Goal: Task Accomplishment & Management: Complete application form

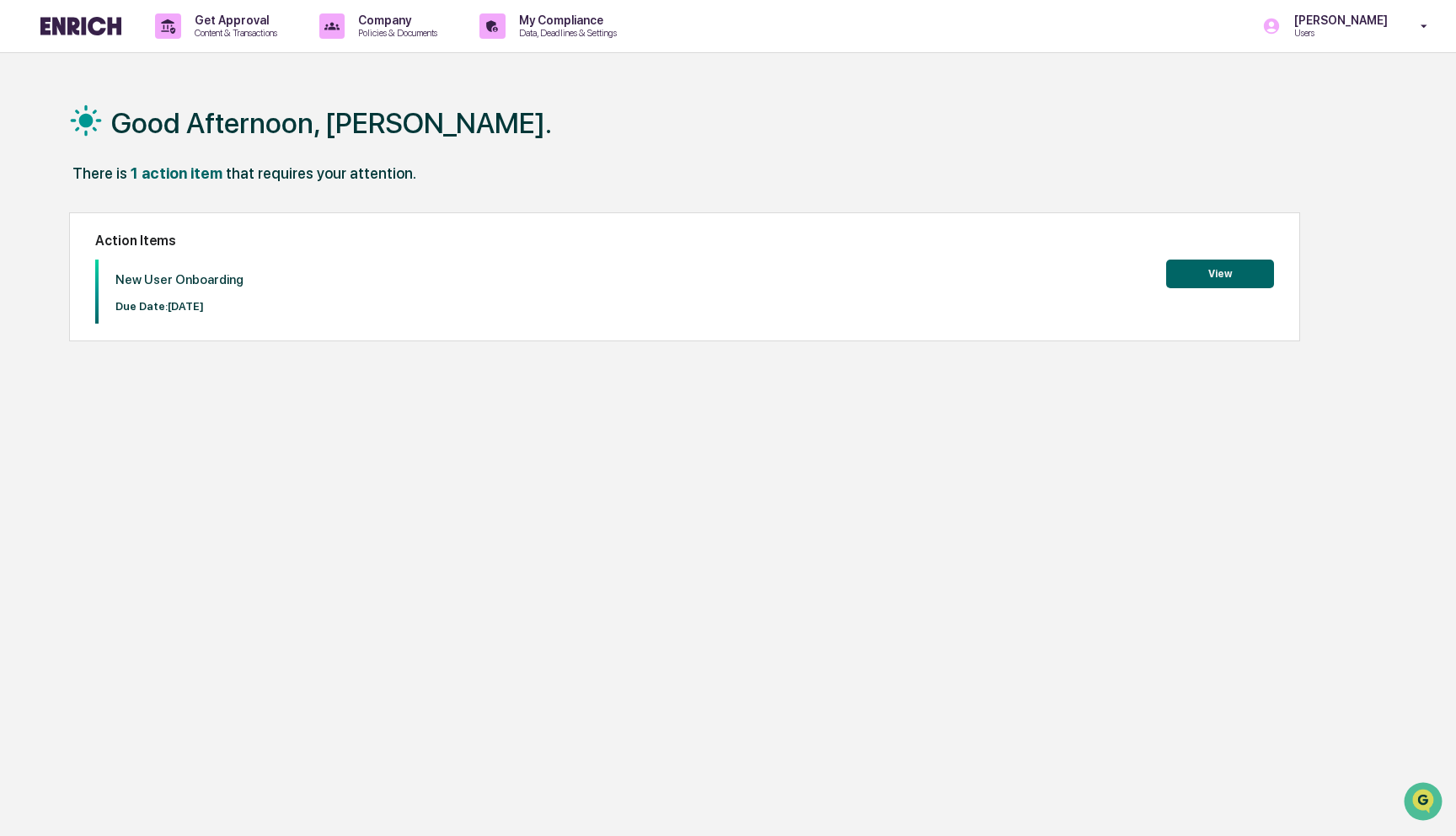
click at [1209, 277] on button "View" at bounding box center [1221, 273] width 108 height 28
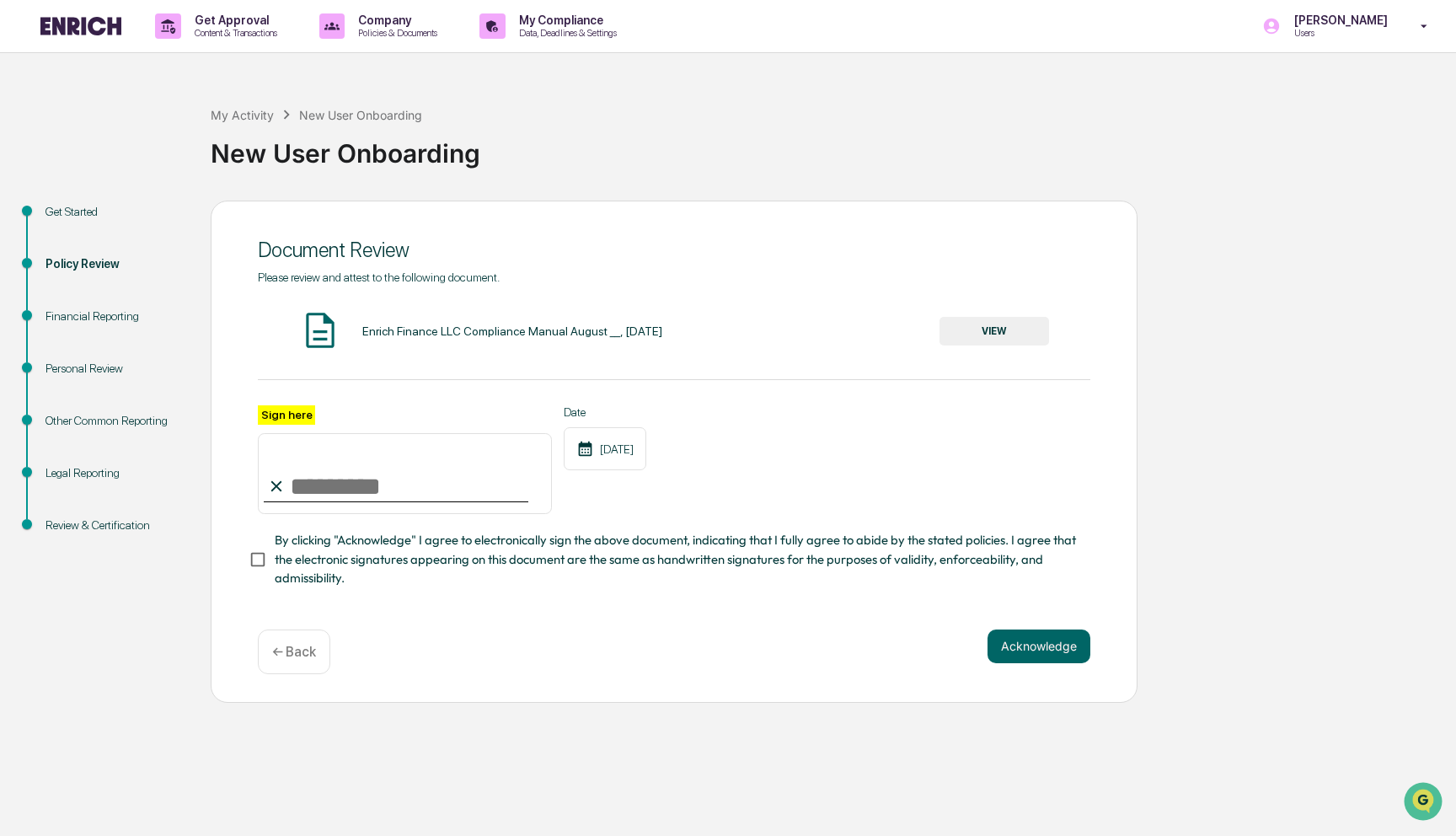
click at [455, 476] on input "Sign here" at bounding box center [405, 473] width 295 height 81
type input "*******"
click at [1040, 639] on button "Acknowledge" at bounding box center [1039, 647] width 103 height 34
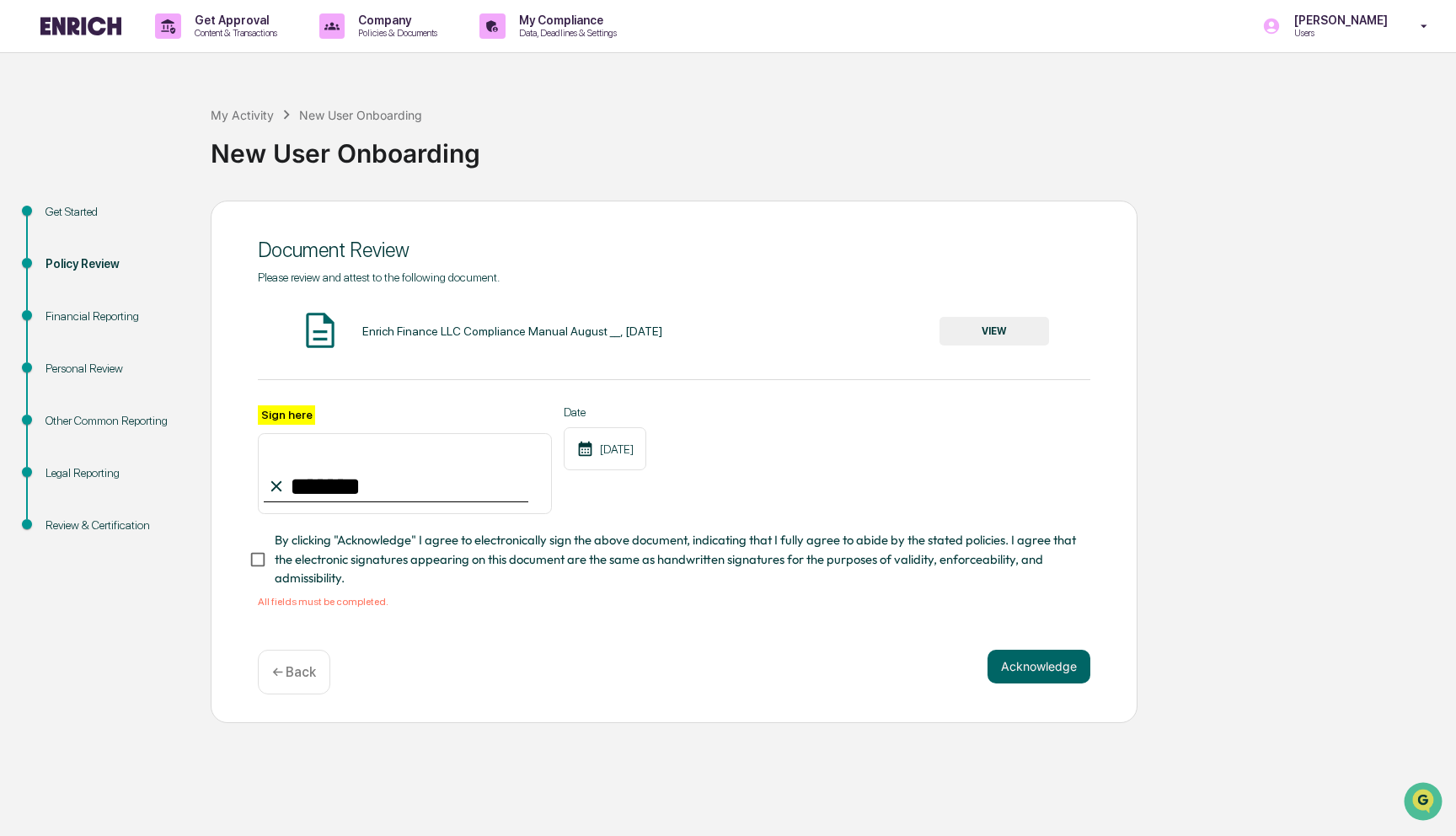
click at [379, 548] on span "By clicking "Acknowledge" I agree to electronically sign the above document, in…" at bounding box center [676, 559] width 802 height 57
click at [1043, 656] on button "Acknowledge" at bounding box center [1039, 667] width 103 height 34
click at [1006, 341] on button "VIEW" at bounding box center [994, 331] width 110 height 28
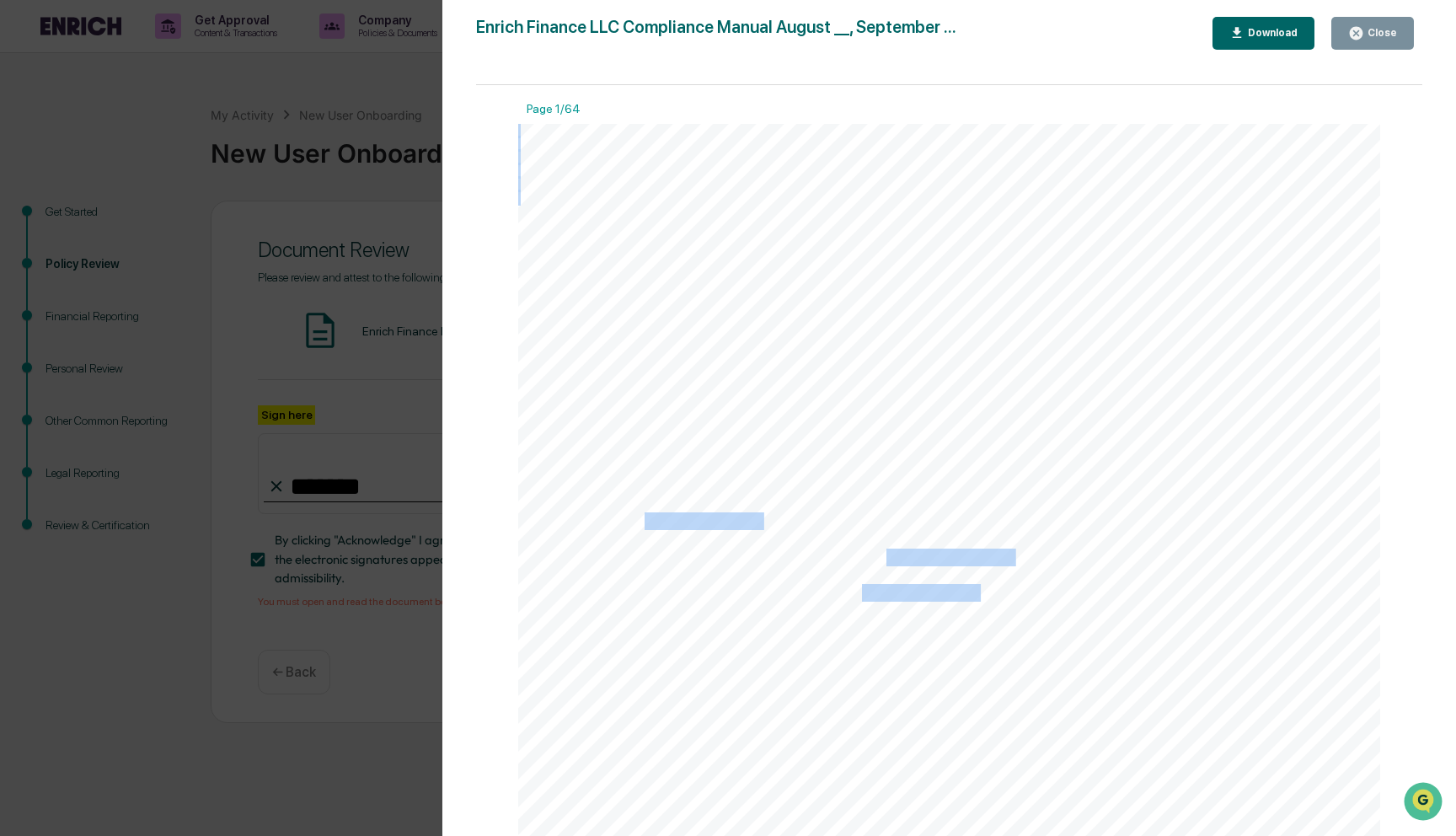
drag, startPoint x: 1000, startPoint y: 326, endPoint x: 1007, endPoint y: 193, distance: 133.2
click at [1007, 193] on div "1 Enrich Finance LLC Compliance Manual August __, September 2025 This Complianc…" at bounding box center [949, 682] width 862 height 1116
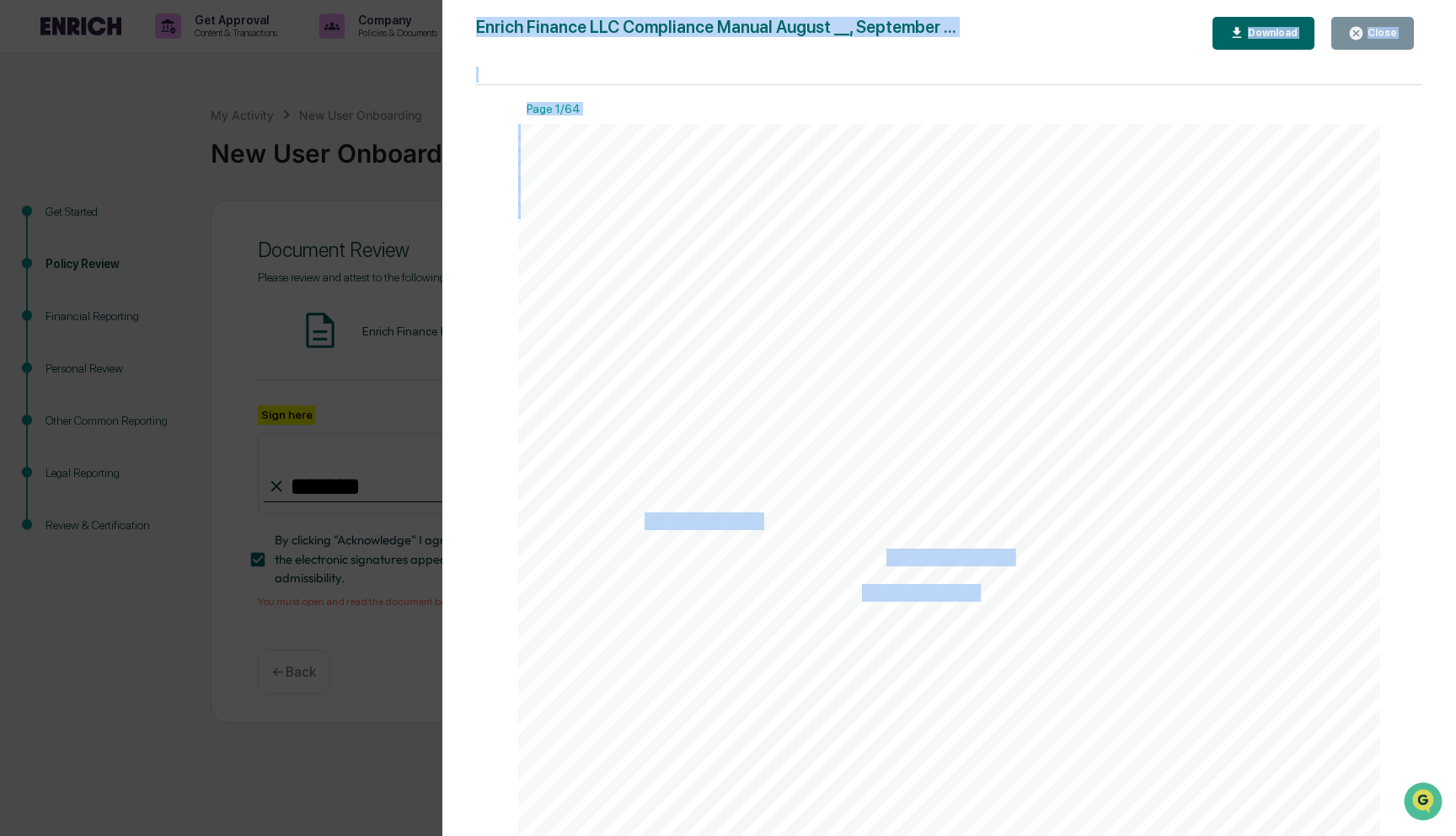
drag, startPoint x: 940, startPoint y: 633, endPoint x: 960, endPoint y: 65, distance: 568.4
click at [960, 65] on div "Enrich Finance LLC Compliance Manual August __, September ... Close Download Pa…" at bounding box center [949, 434] width 946 height 836
drag, startPoint x: 562, startPoint y: 778, endPoint x: 560, endPoint y: 832, distance: 54.0
click at [560, 832] on div at bounding box center [949, 682] width 862 height 1116
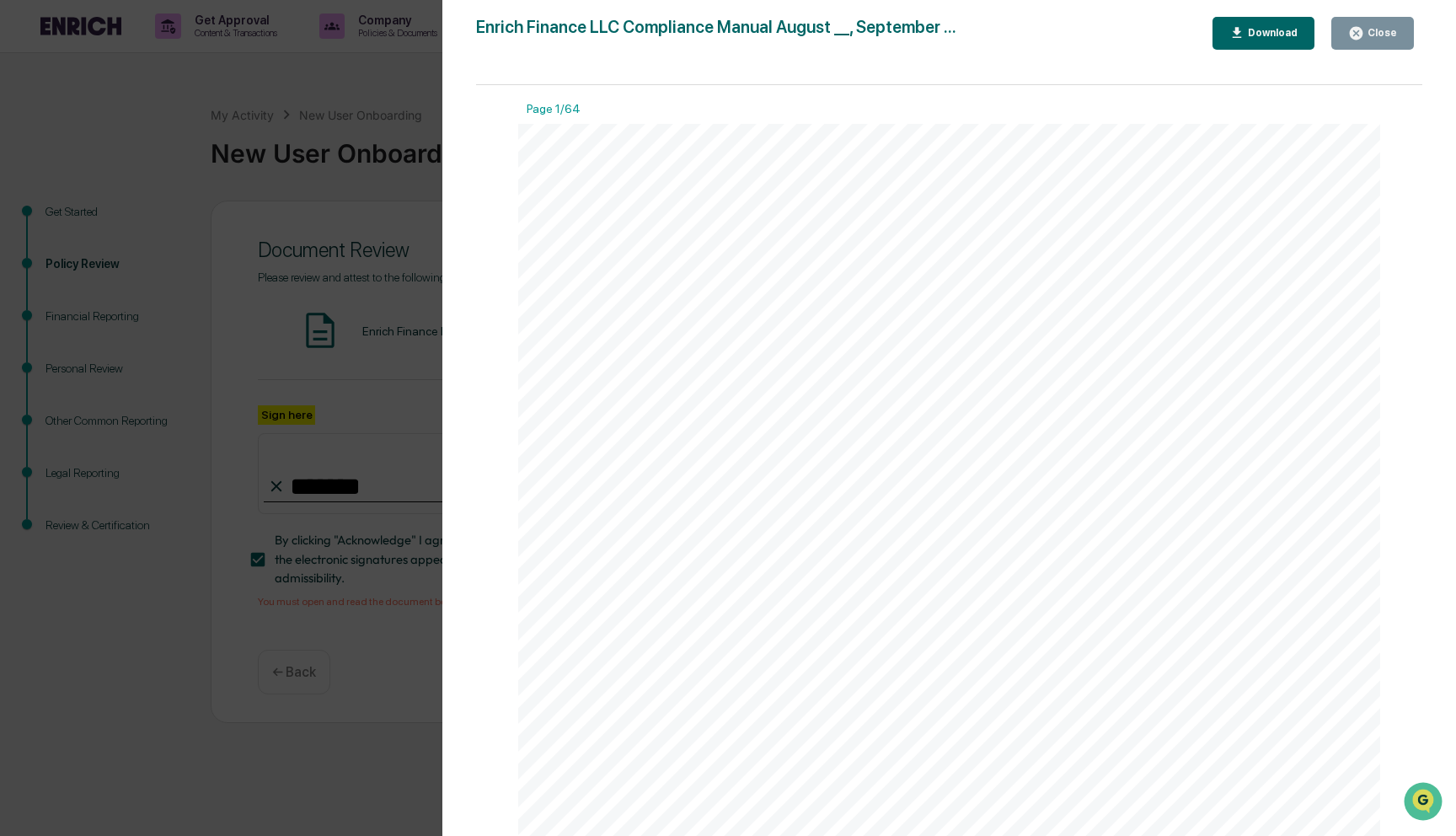
click at [269, 679] on div "Version History 09/11/2025, 08:53 PM Cece Ferraez Enrich Finance LLC Compliance…" at bounding box center [728, 418] width 1456 height 836
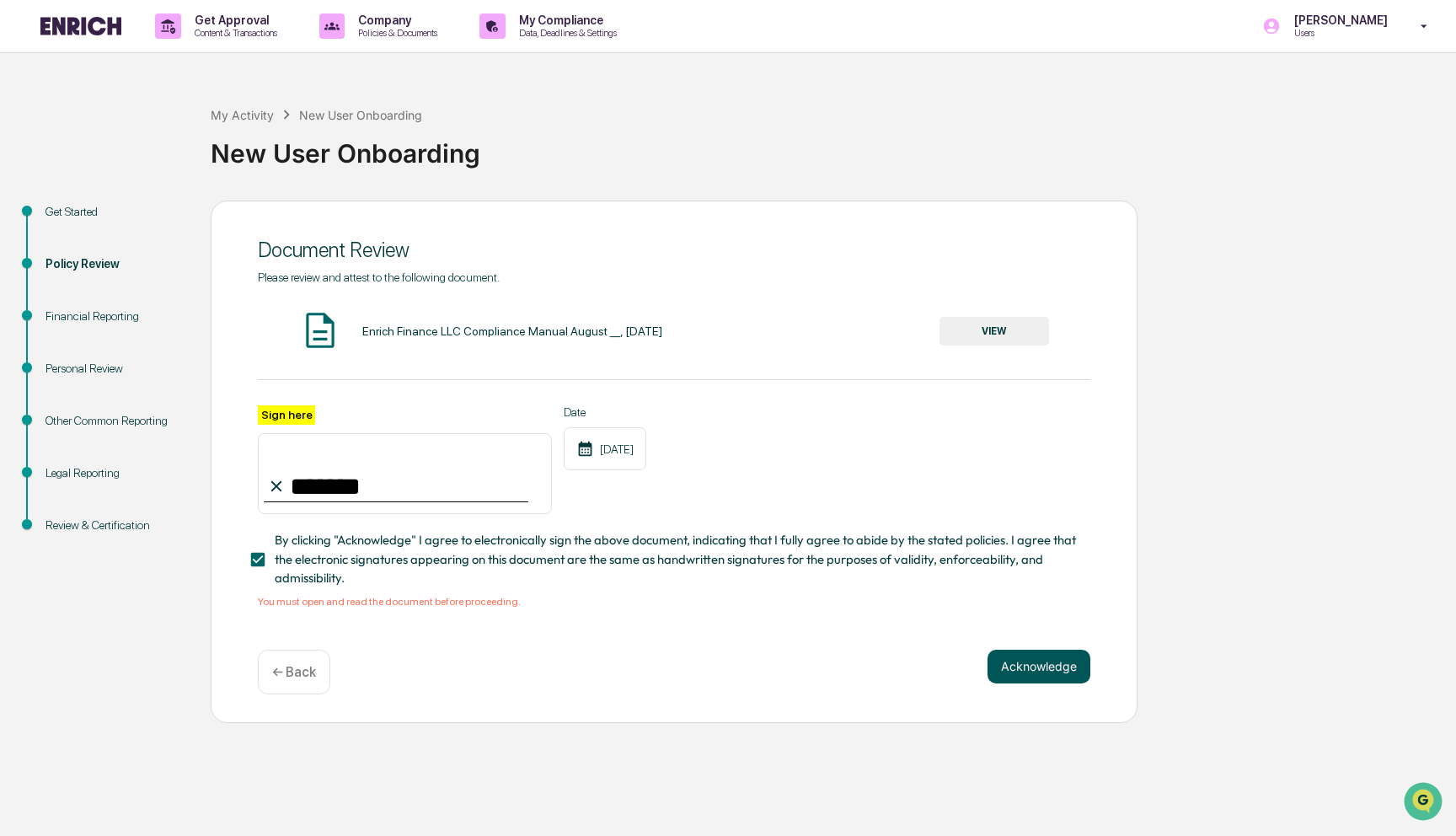
click at [1050, 658] on button "Acknowledge" at bounding box center [1039, 667] width 103 height 34
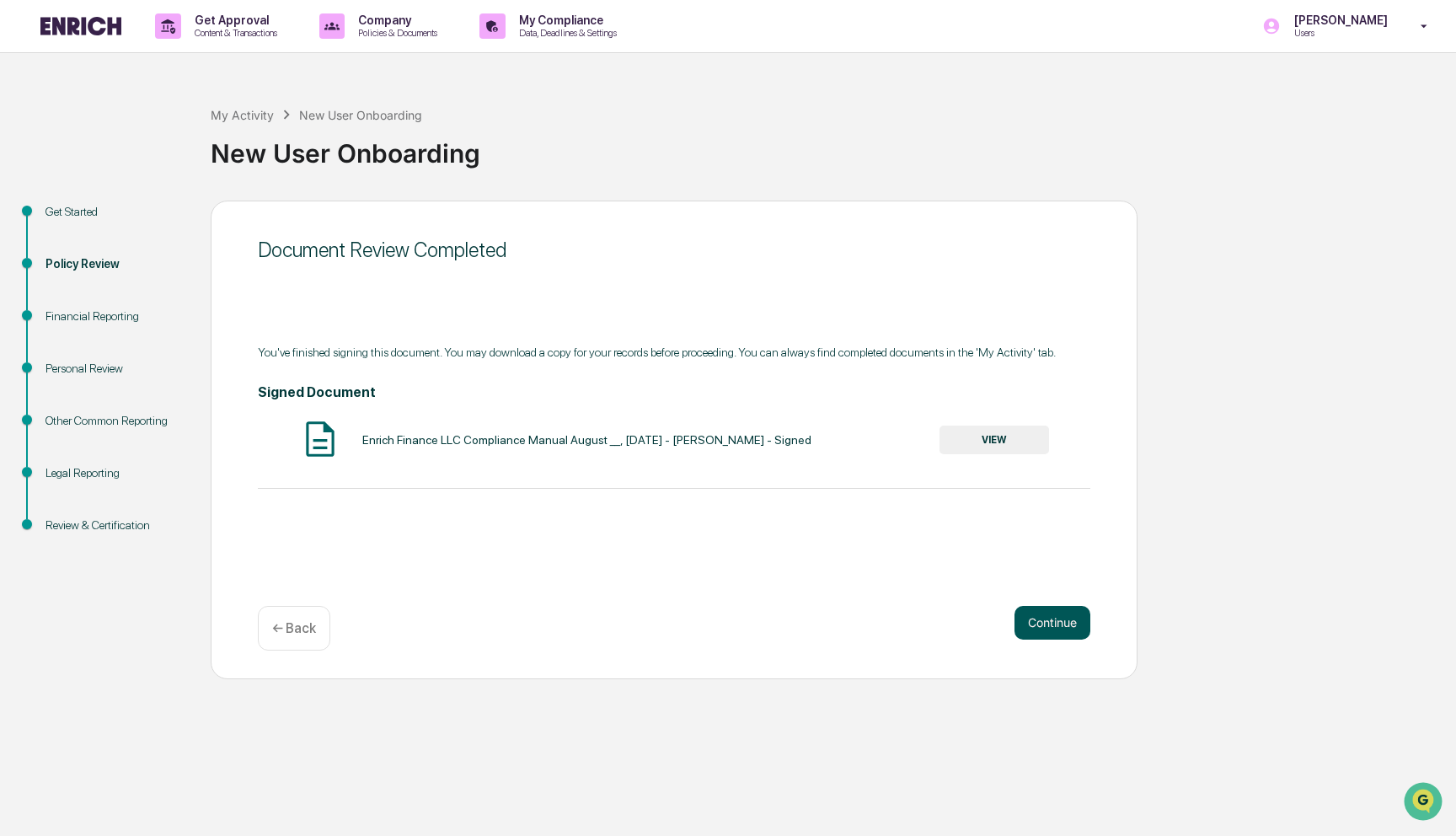
click at [1061, 631] on button "Continue" at bounding box center [1053, 623] width 76 height 34
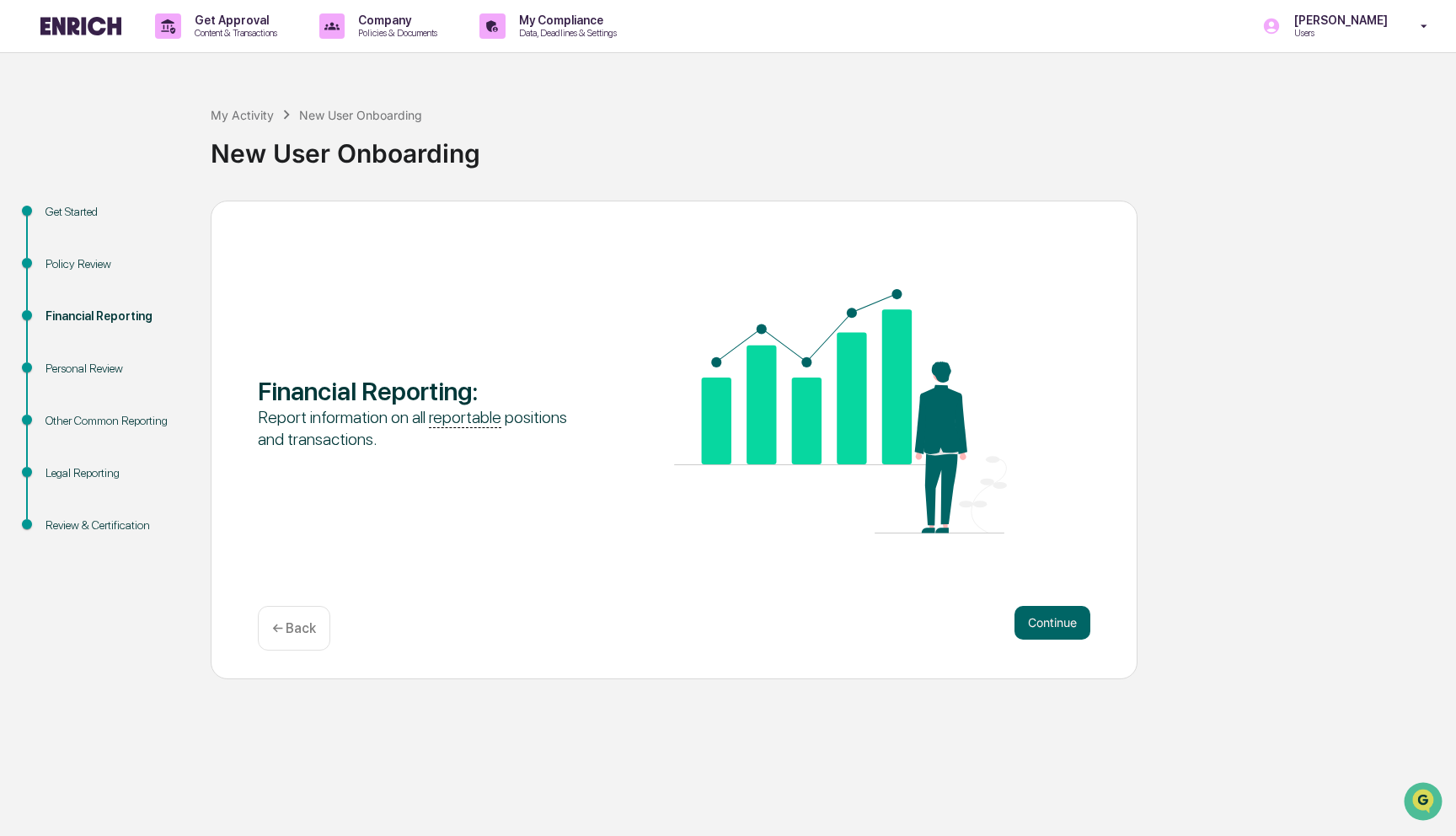
click at [1061, 631] on button "Continue" at bounding box center [1053, 623] width 76 height 34
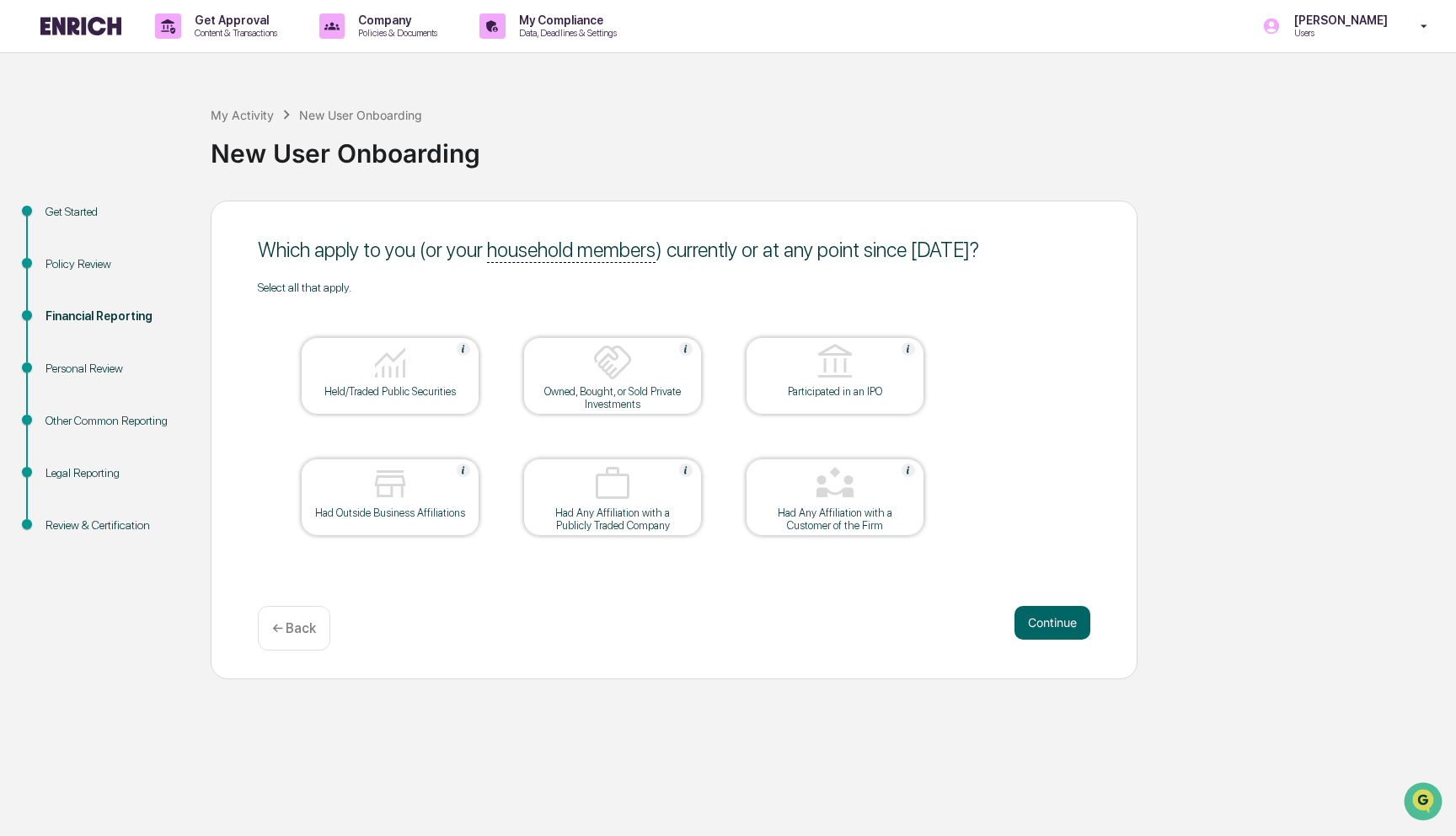
click at [357, 437] on table "Held/Traded Public Securities Owned, Bought, or Sold Private Investments Partic…" at bounding box center [613, 437] width 709 height 285
click at [391, 380] on img at bounding box center [390, 363] width 41 height 41
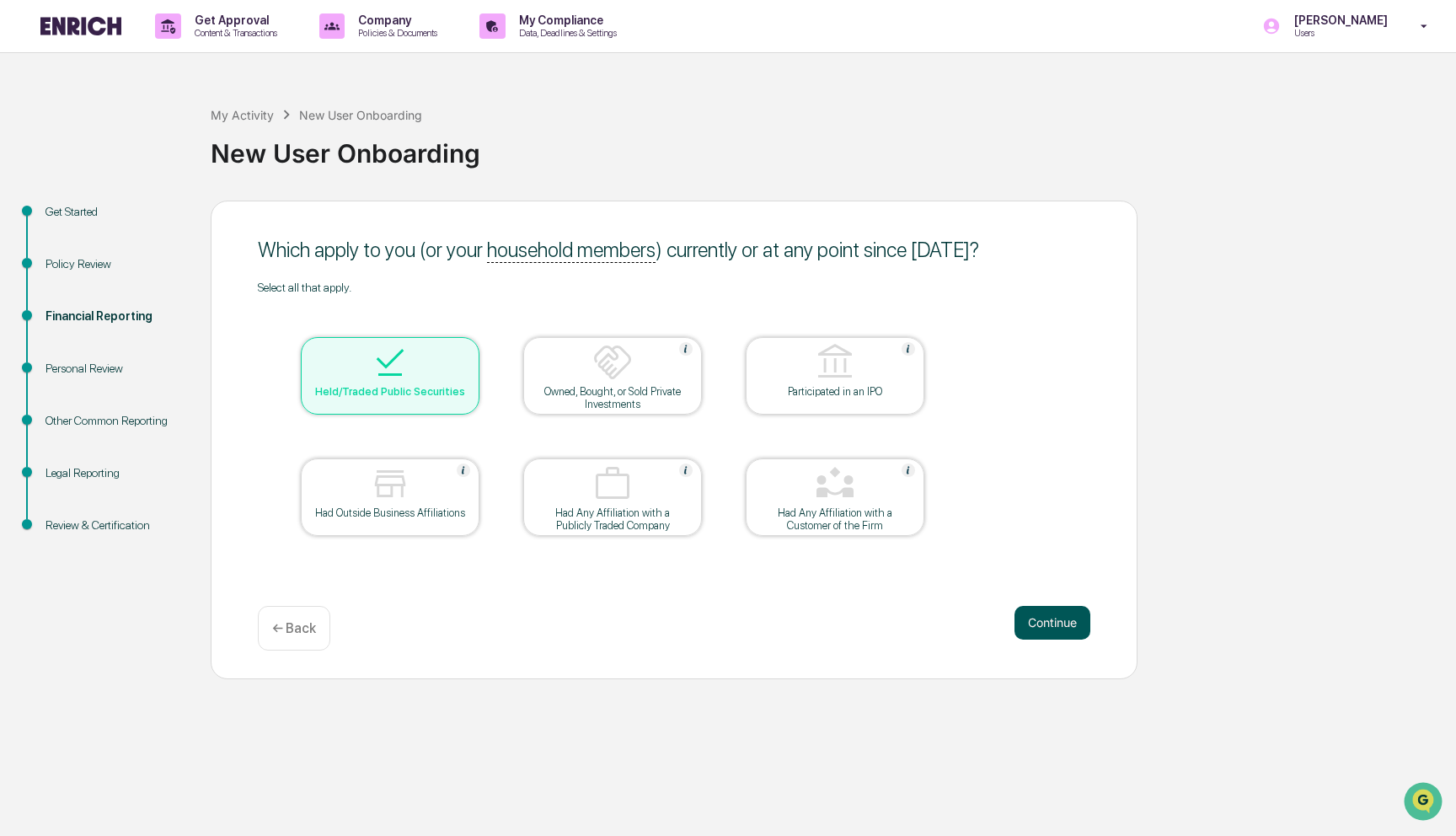
click at [1063, 628] on button "Continue" at bounding box center [1053, 623] width 76 height 34
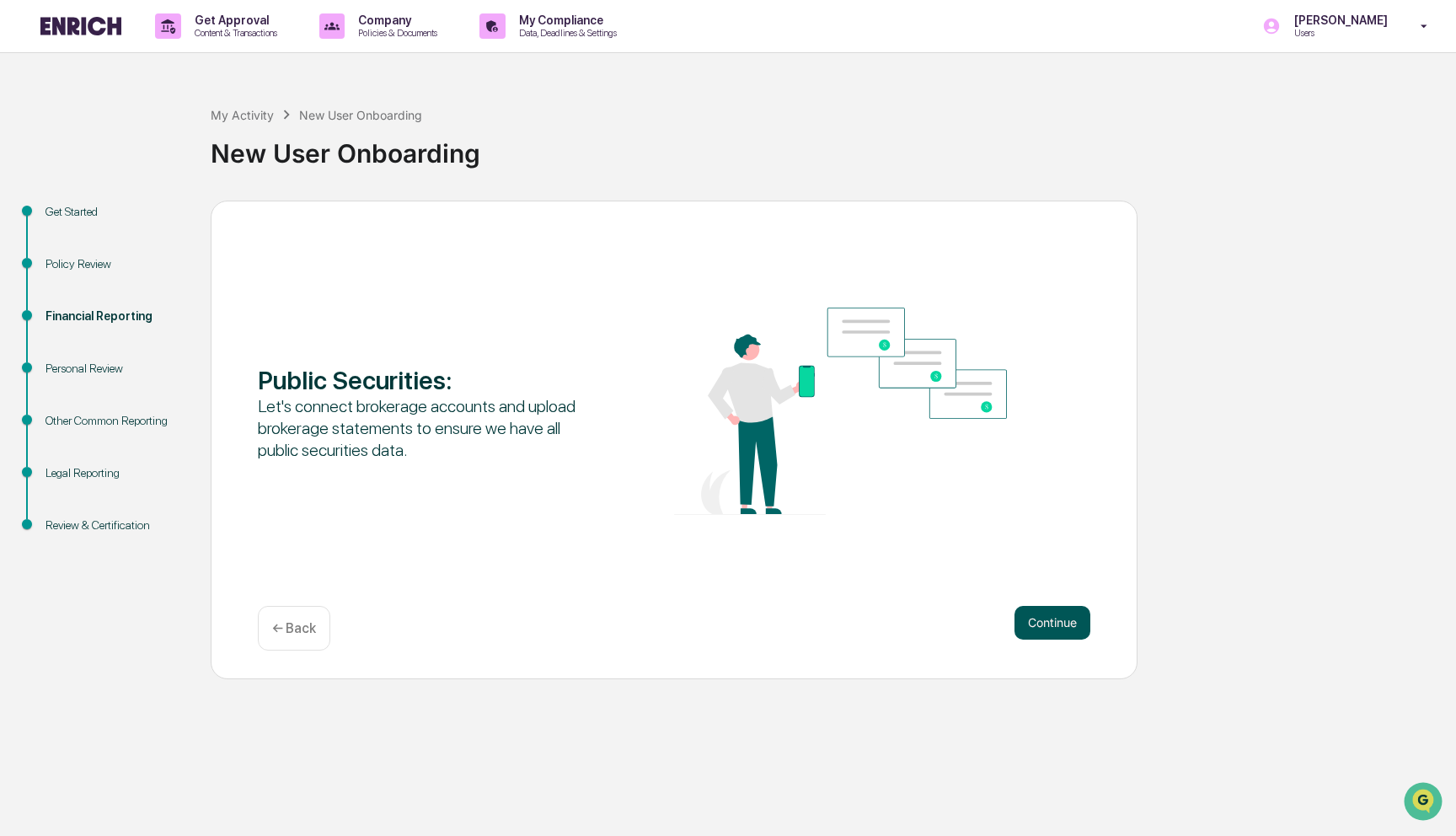
click at [1065, 634] on button "Continue" at bounding box center [1053, 623] width 76 height 34
click at [1035, 617] on button "Continue" at bounding box center [1053, 623] width 76 height 34
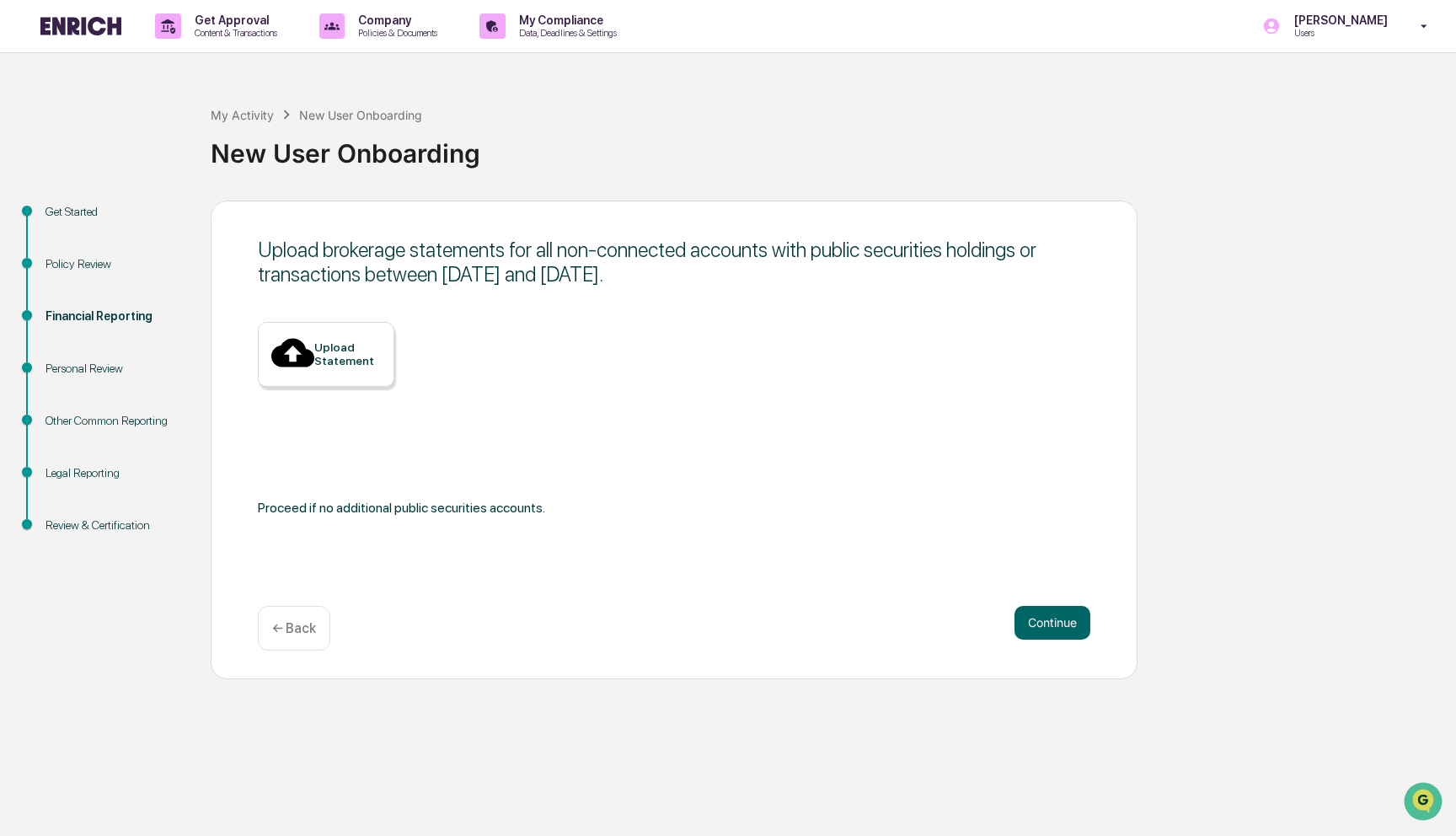
click at [90, 205] on div "Get Started" at bounding box center [114, 212] width 138 height 18
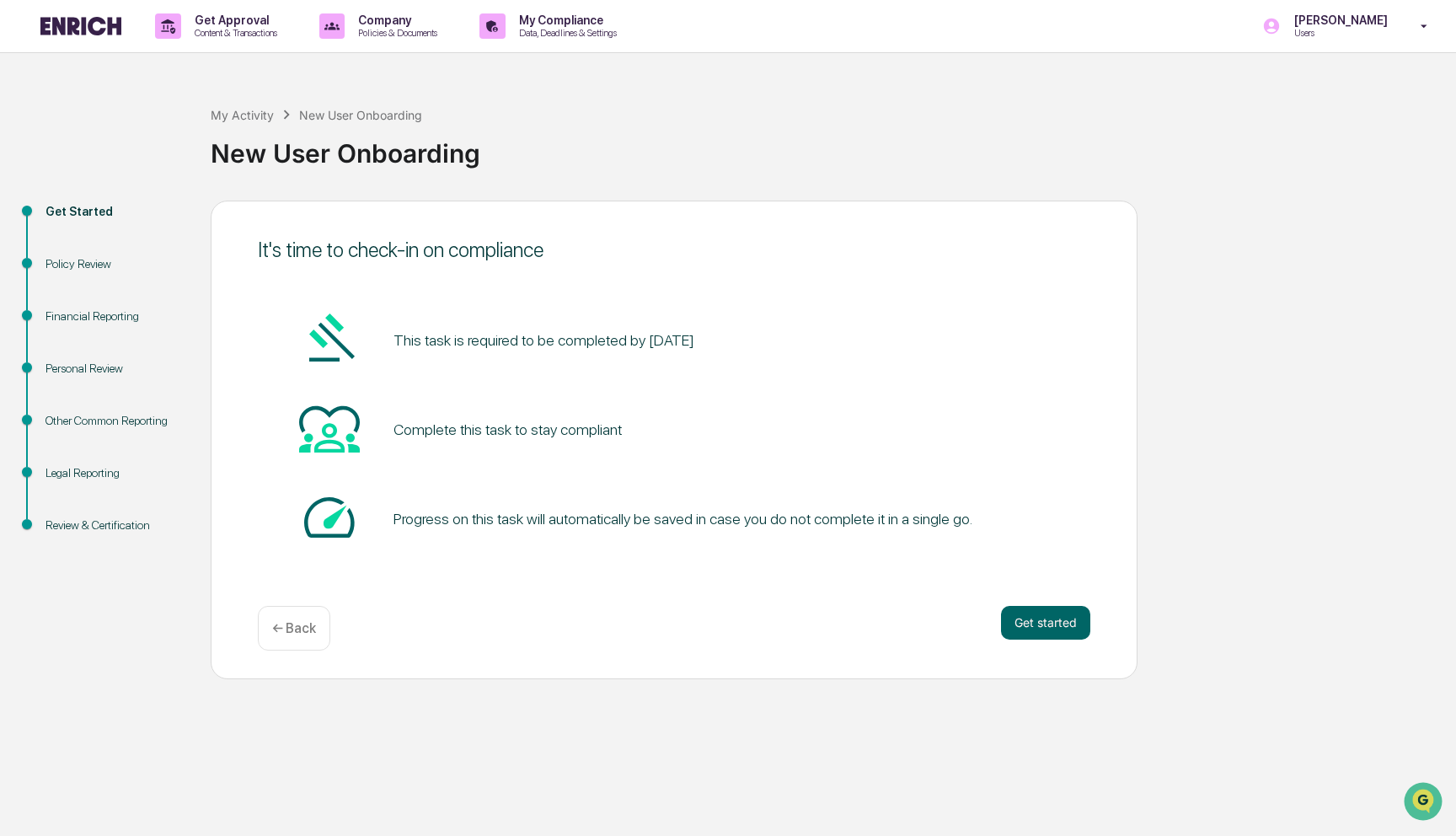
click at [95, 322] on div "Financial Reporting" at bounding box center [114, 317] width 138 height 18
click at [90, 316] on div "Financial Reporting" at bounding box center [114, 317] width 138 height 18
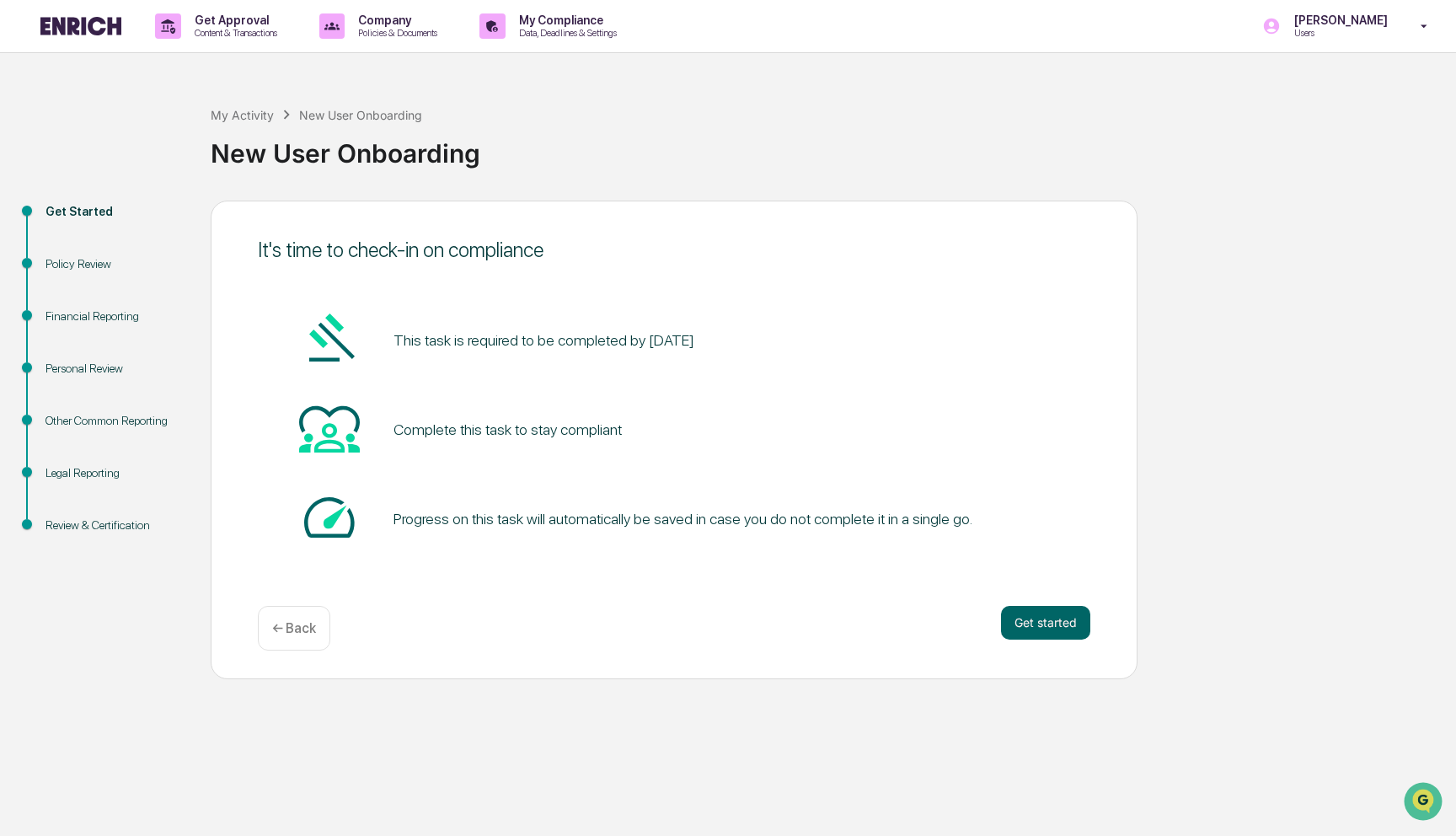
click at [87, 264] on div "Policy Review" at bounding box center [114, 265] width 138 height 18
click at [80, 320] on div "Financial Reporting" at bounding box center [114, 317] width 138 height 18
click at [64, 272] on div "Policy Review" at bounding box center [114, 265] width 138 height 18
click at [64, 371] on div "Personal Review" at bounding box center [114, 369] width 138 height 18
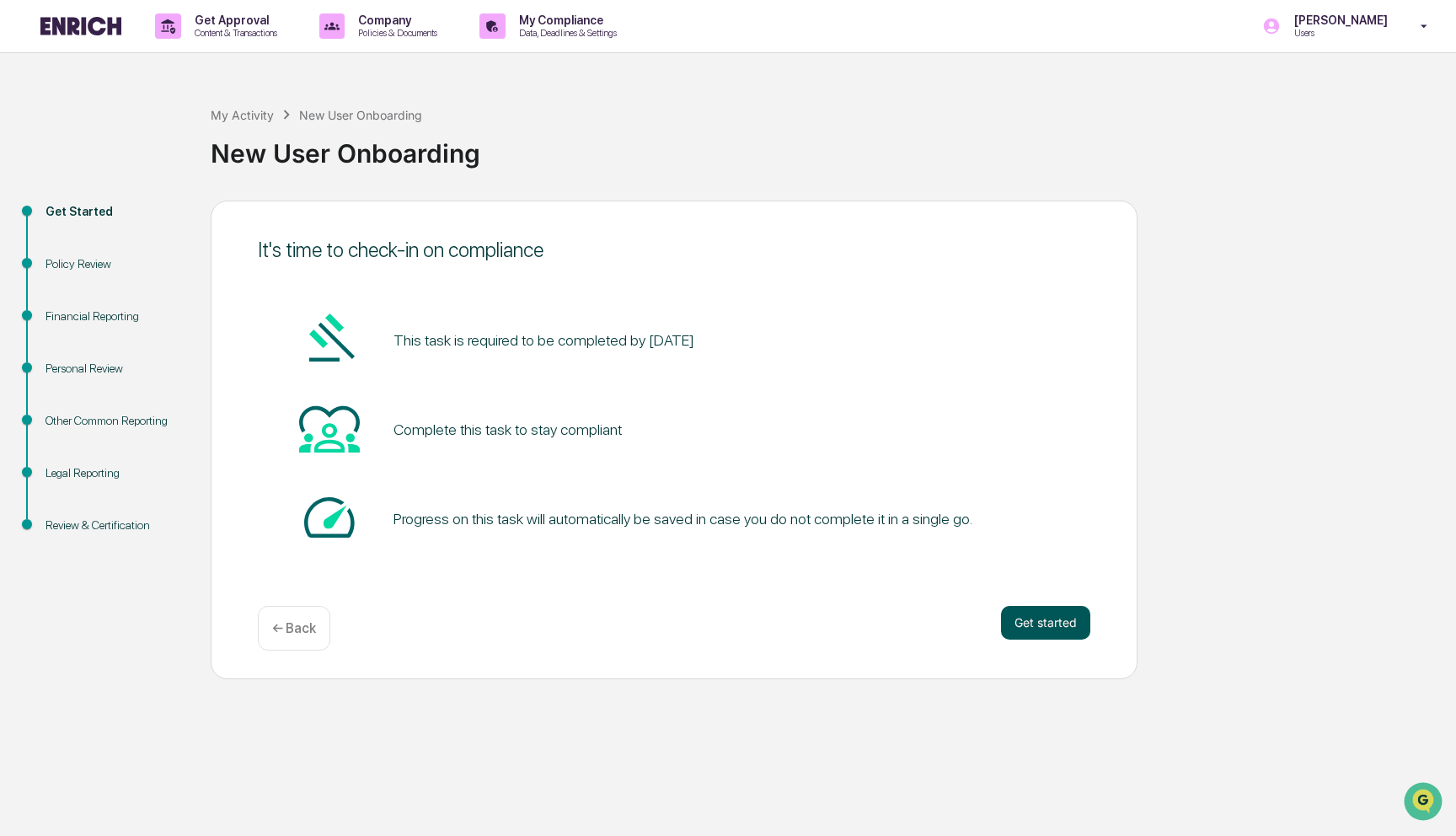
click at [1061, 627] on button "Get started" at bounding box center [1046, 623] width 89 height 34
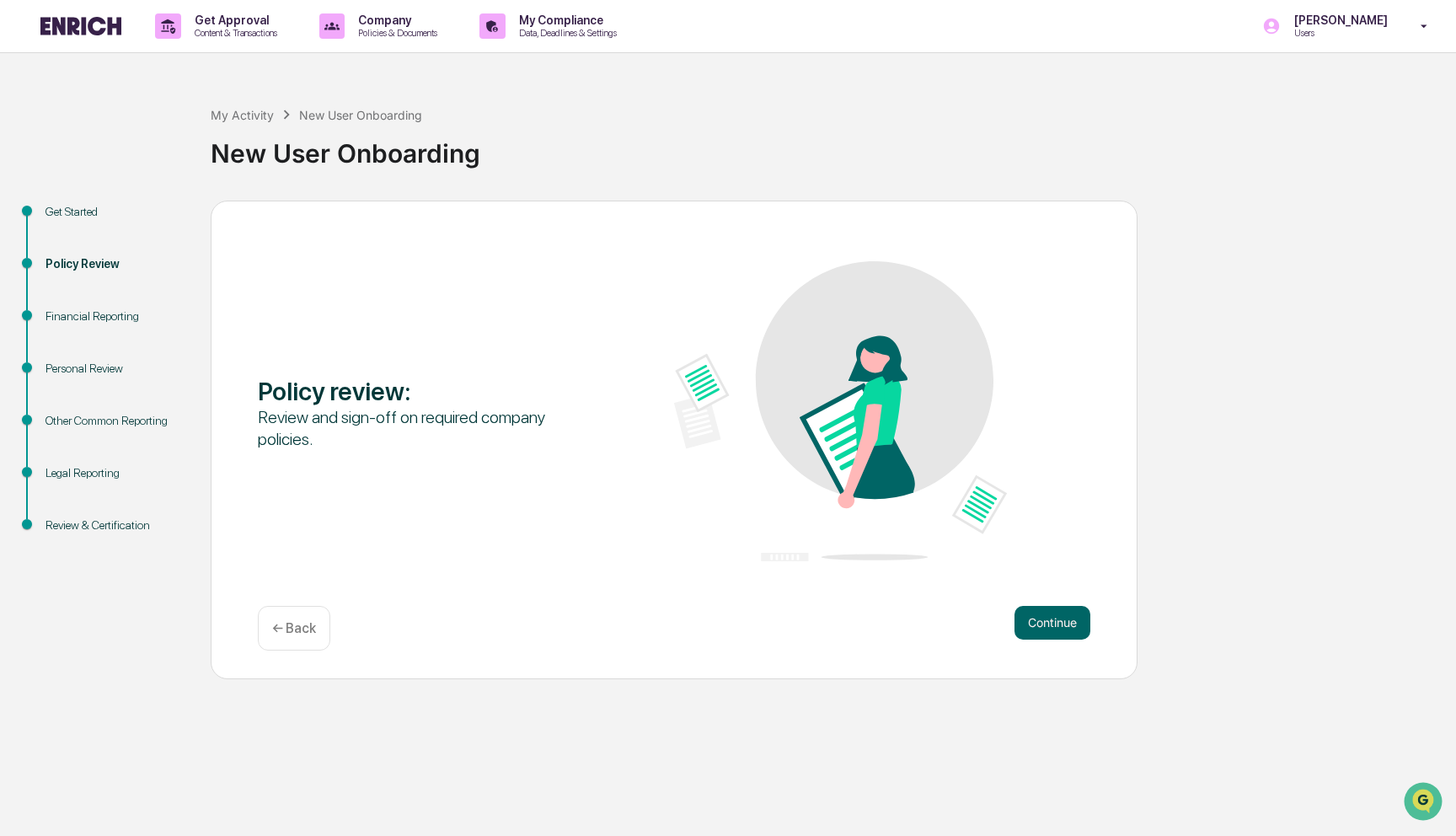
click at [1061, 627] on button "Continue" at bounding box center [1053, 623] width 76 height 34
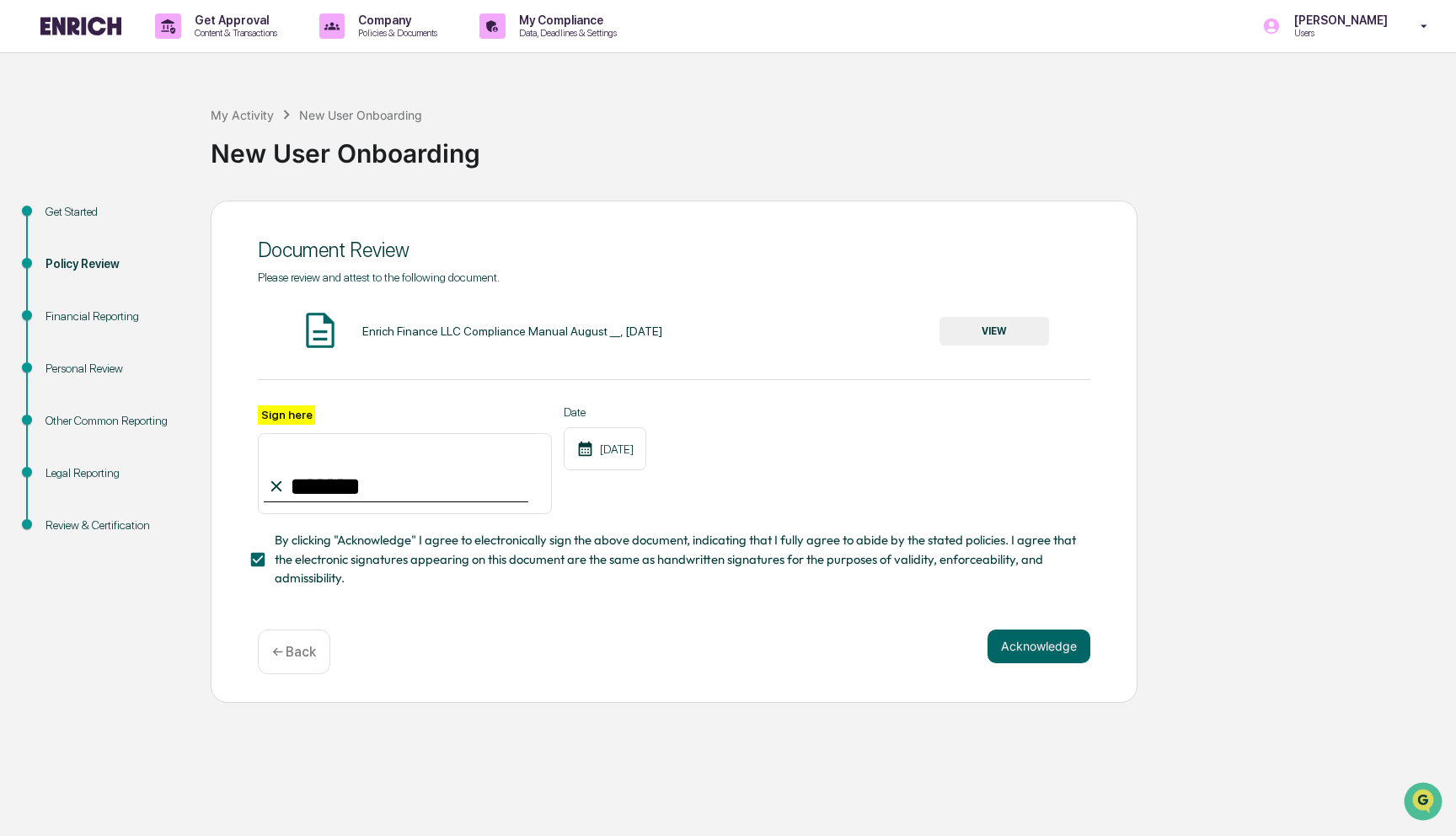
click at [1061, 627] on div "Document Review Please review and attest to the following document. Enrich Fina…" at bounding box center [674, 452] width 927 height 502
click at [1057, 634] on button "Acknowledge" at bounding box center [1039, 647] width 103 height 34
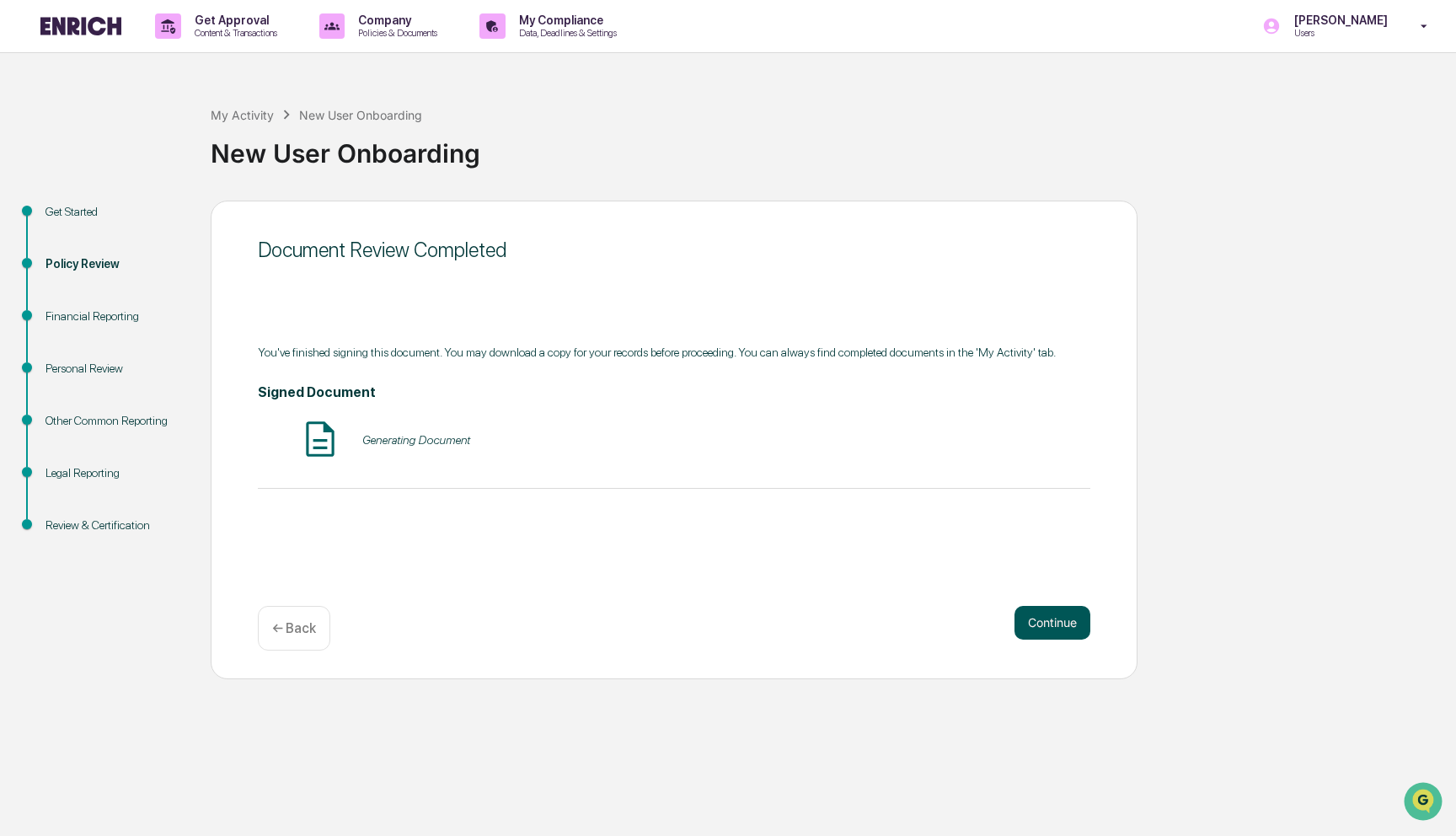
click at [1057, 634] on button "Continue" at bounding box center [1053, 623] width 76 height 34
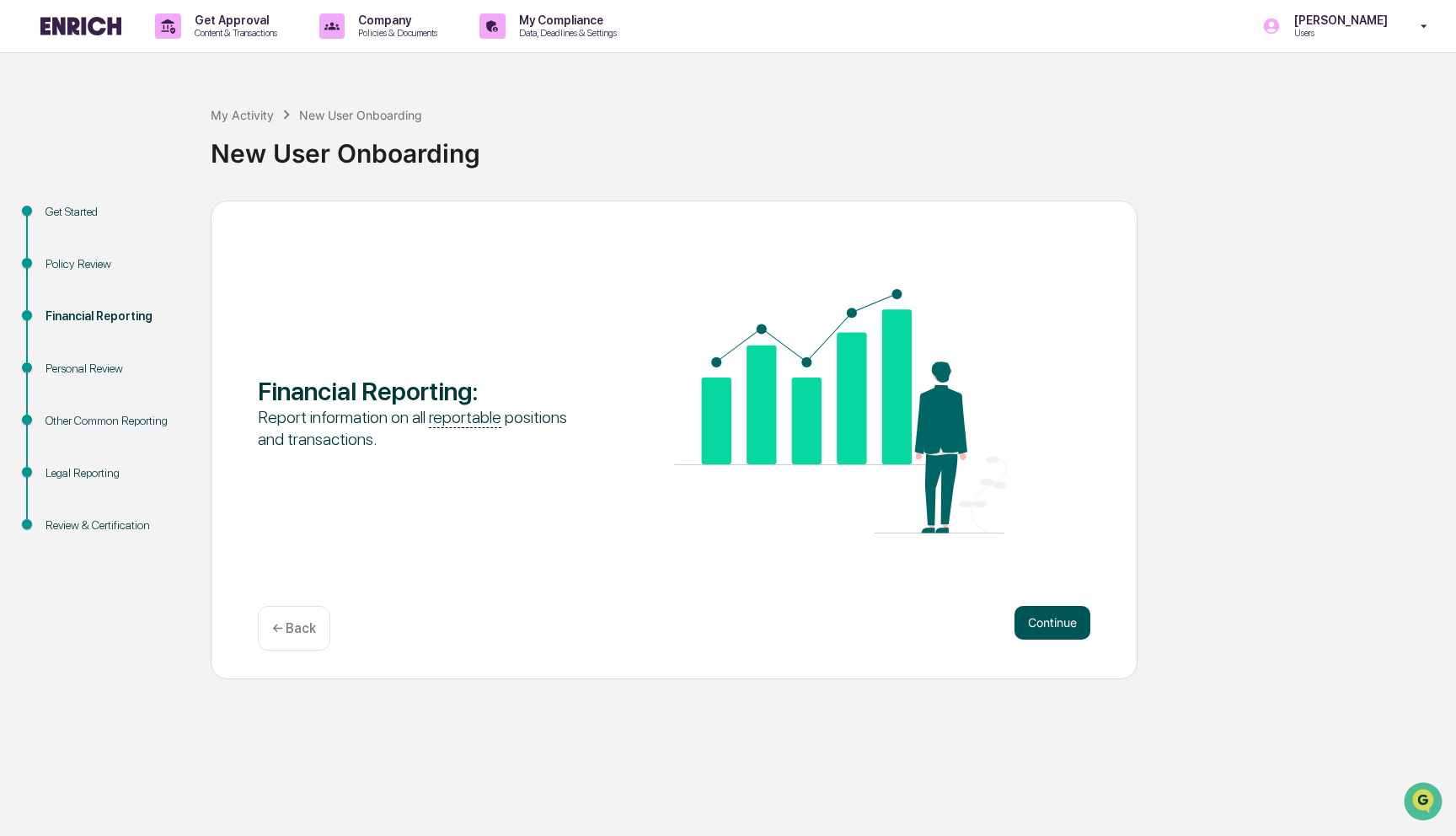
click at [1057, 634] on button "Continue" at bounding box center [1053, 623] width 76 height 34
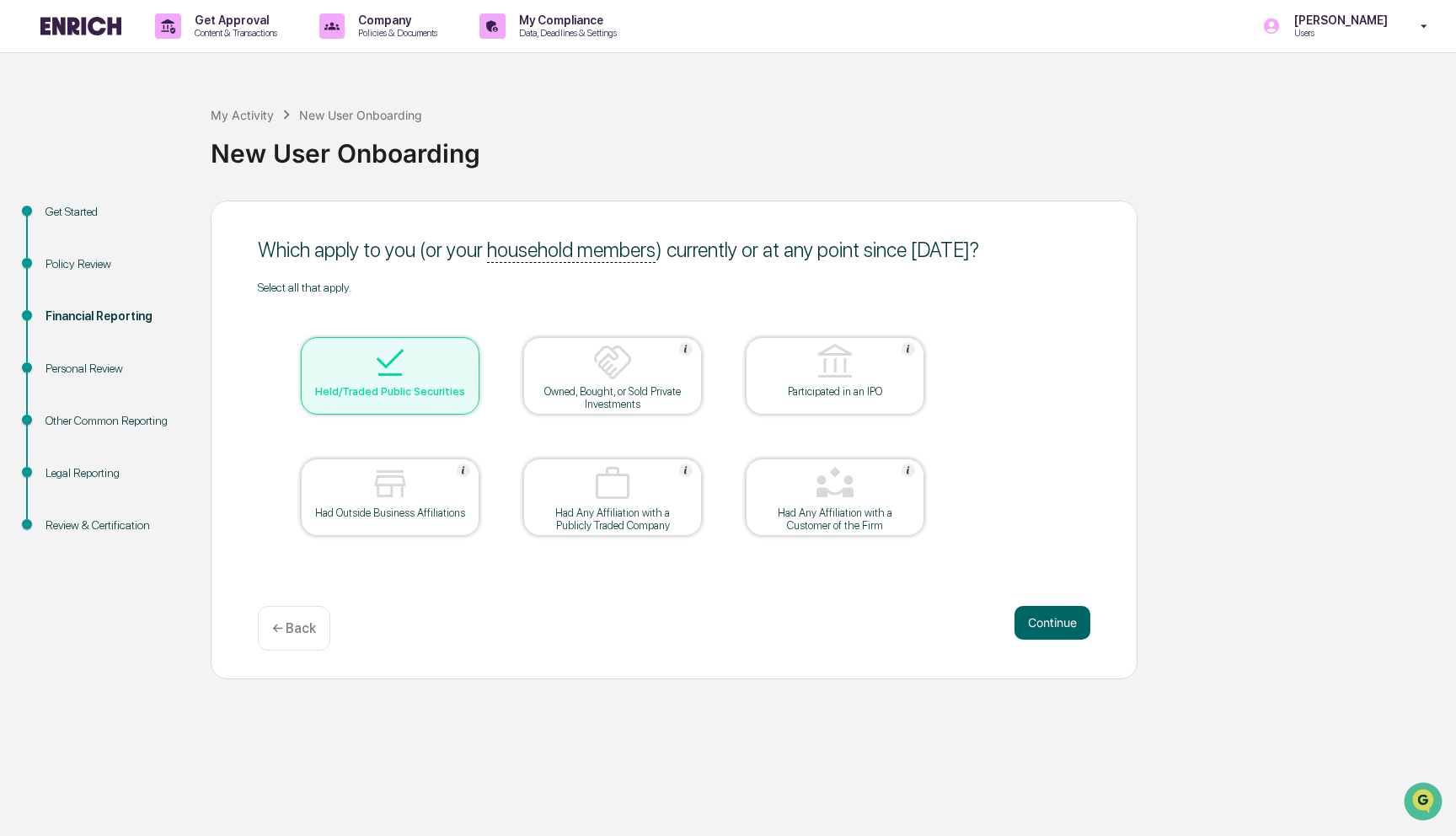
click at [1057, 634] on button "Continue" at bounding box center [1053, 623] width 76 height 34
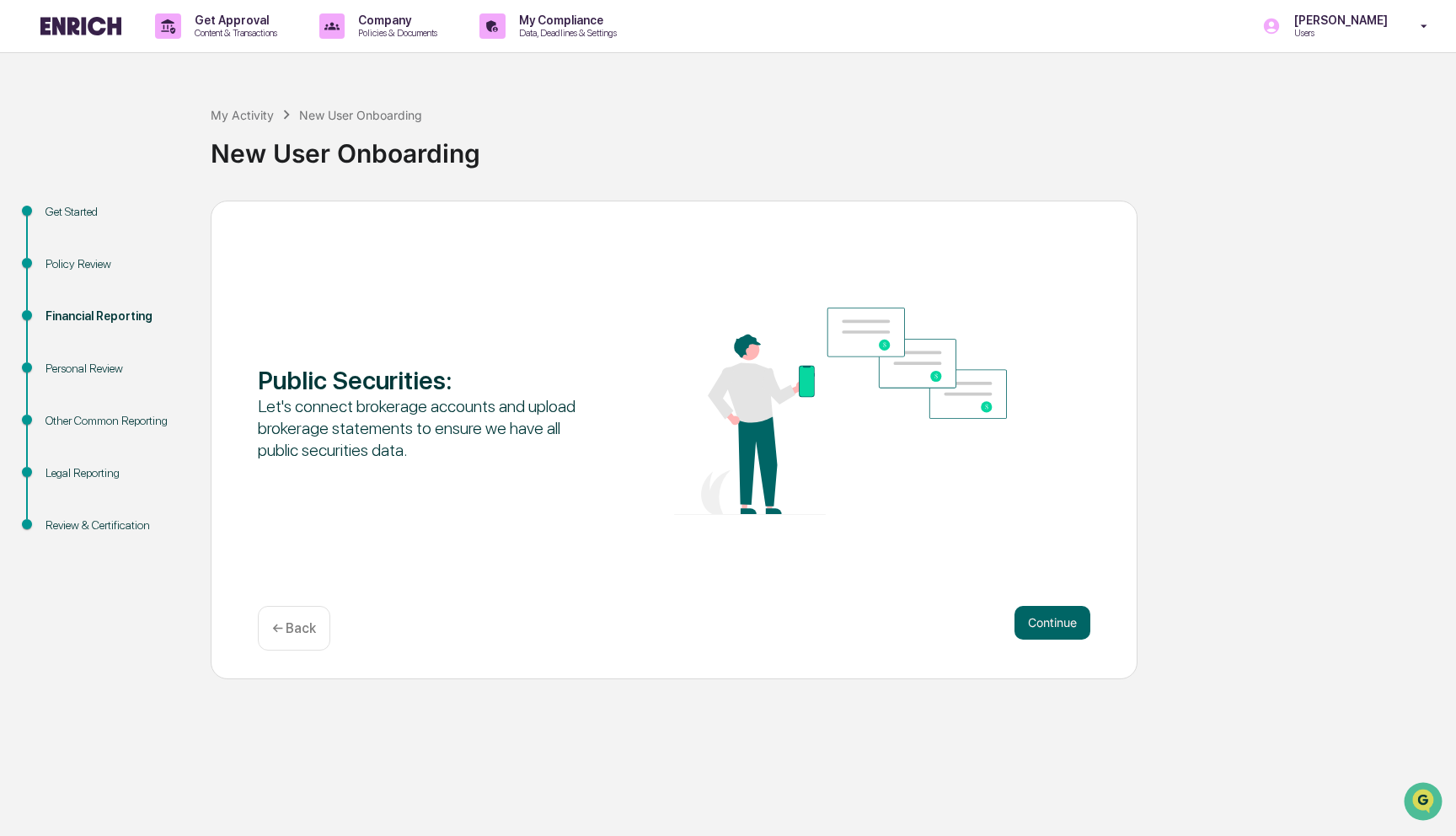
click at [1057, 634] on button "Continue" at bounding box center [1053, 623] width 76 height 34
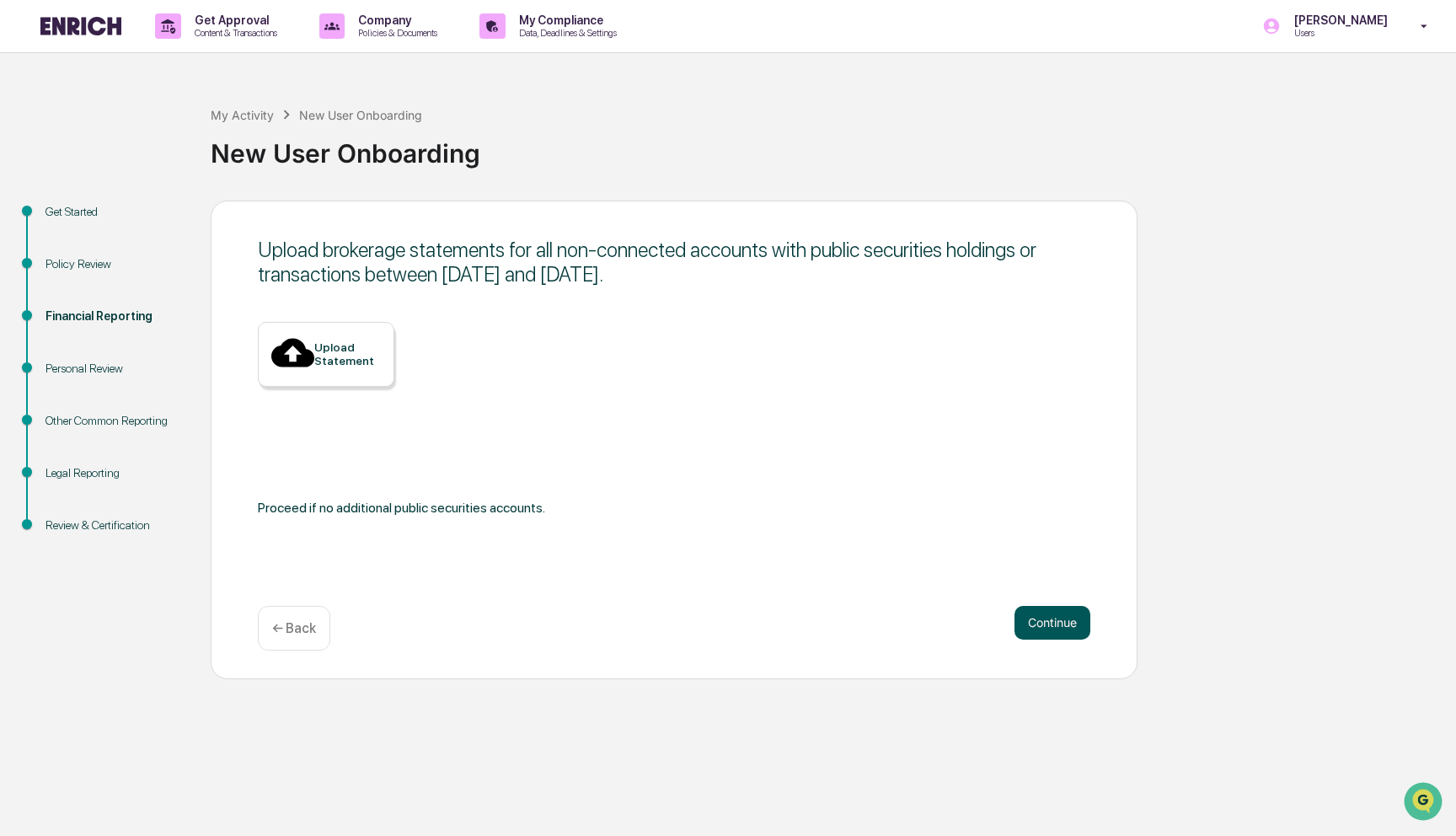
click at [1057, 634] on button "Continue" at bounding box center [1053, 623] width 76 height 34
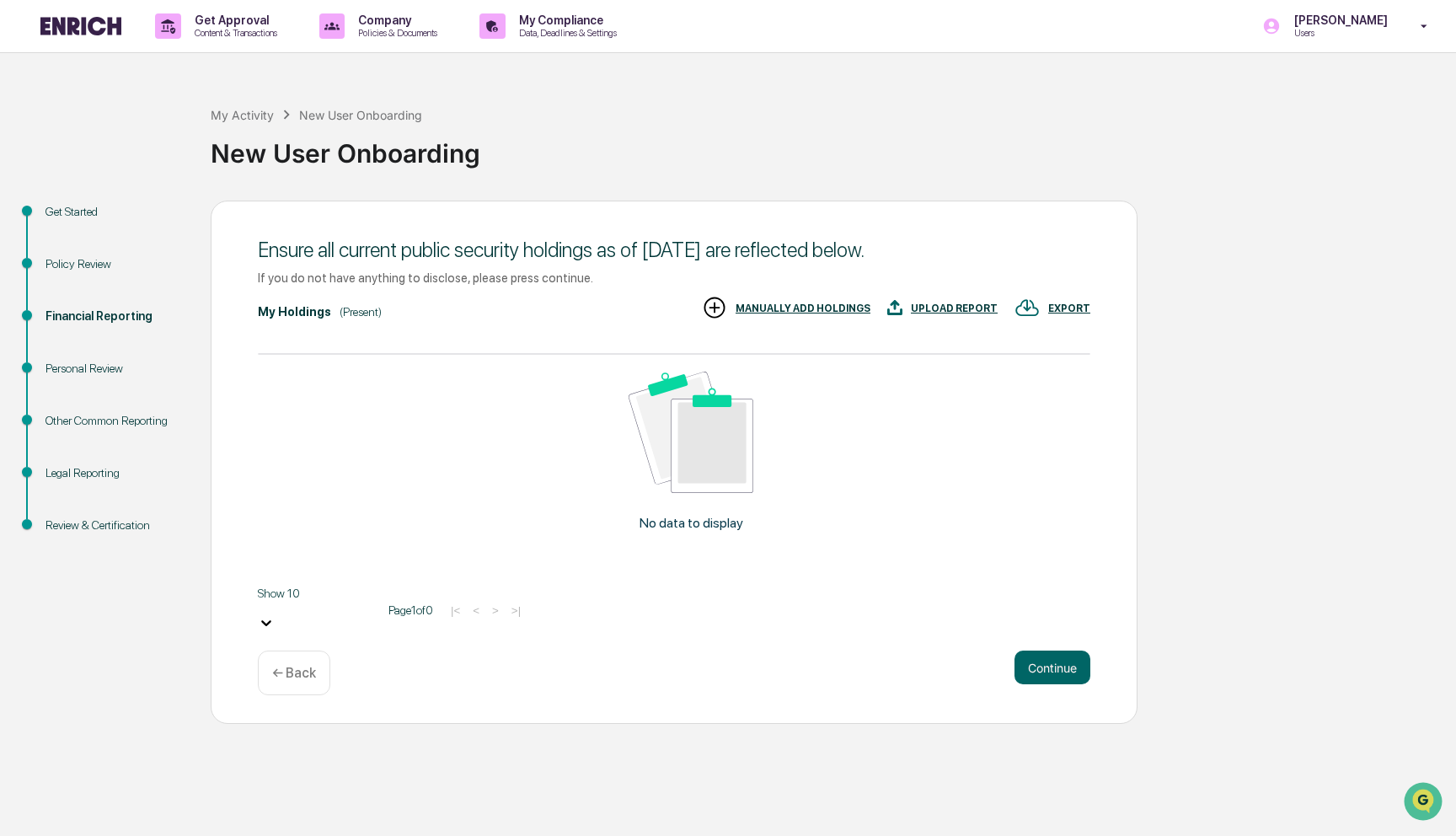
click at [1057, 634] on div "Ensure all current public security holdings as of [DATE] are reflected below. I…" at bounding box center [674, 463] width 927 height 524
click at [1049, 652] on button "Continue" at bounding box center [1053, 668] width 76 height 34
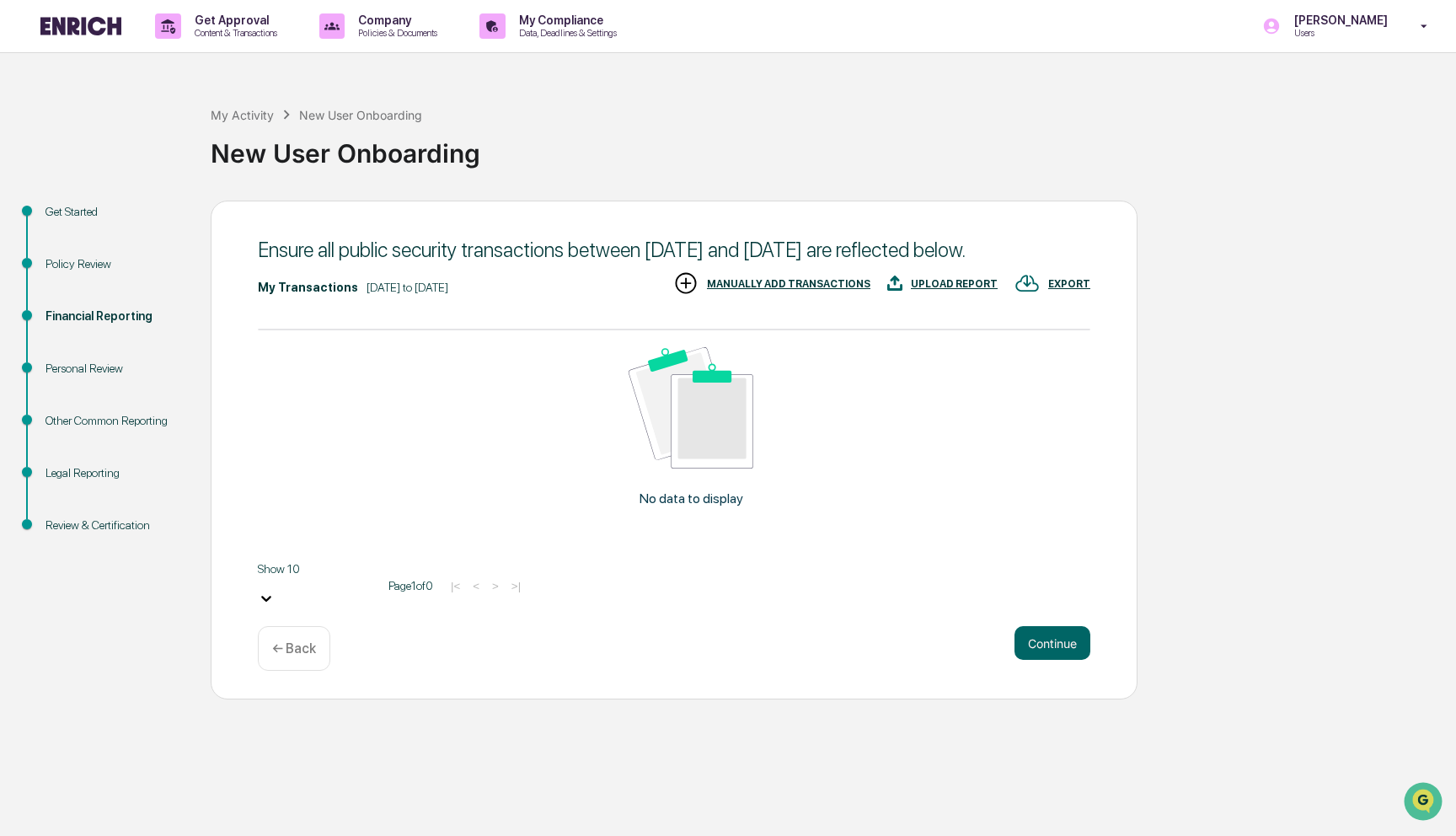
click at [1049, 652] on button "Continue" at bounding box center [1053, 643] width 76 height 34
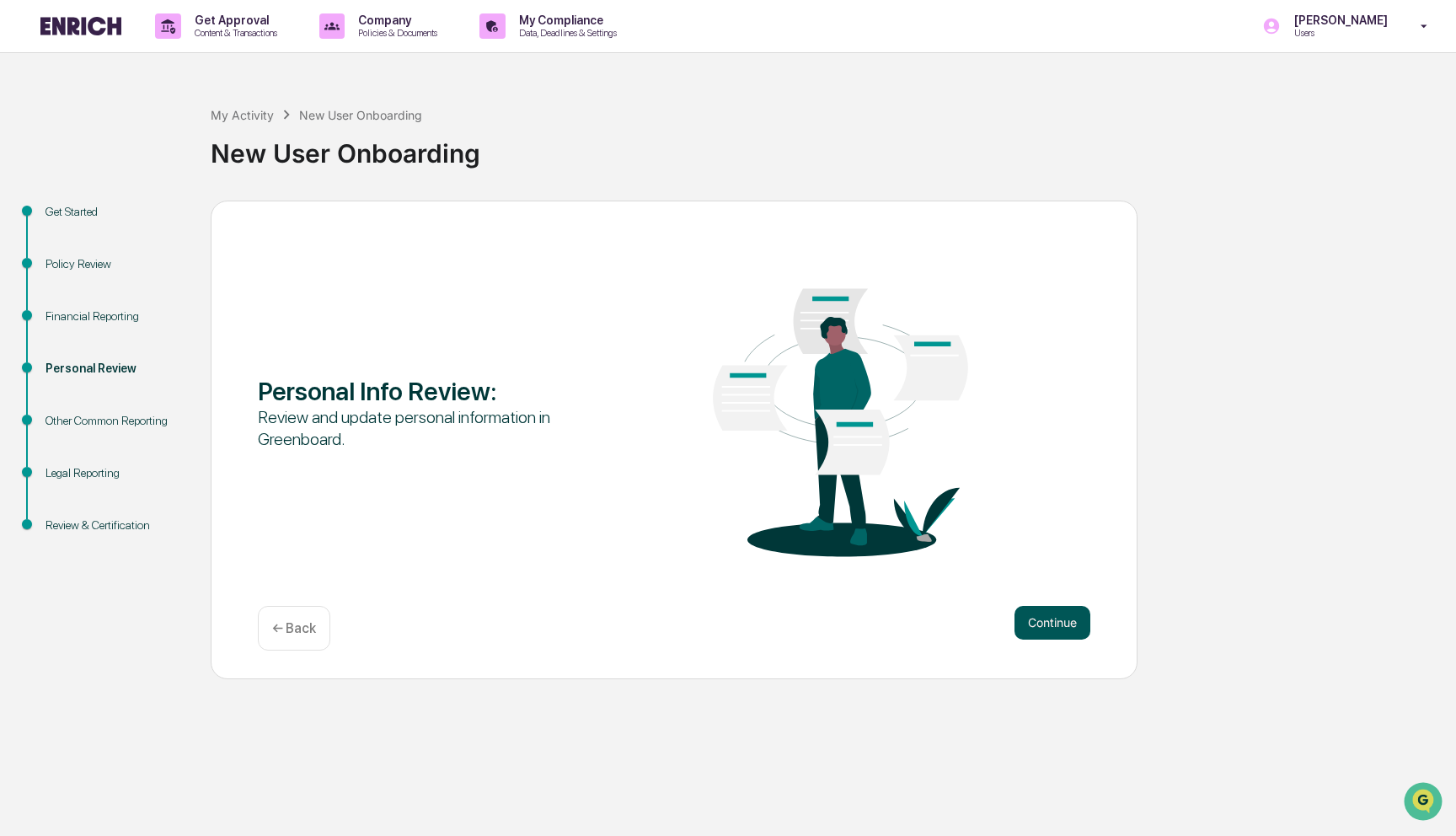
click at [1053, 629] on button "Continue" at bounding box center [1053, 623] width 76 height 34
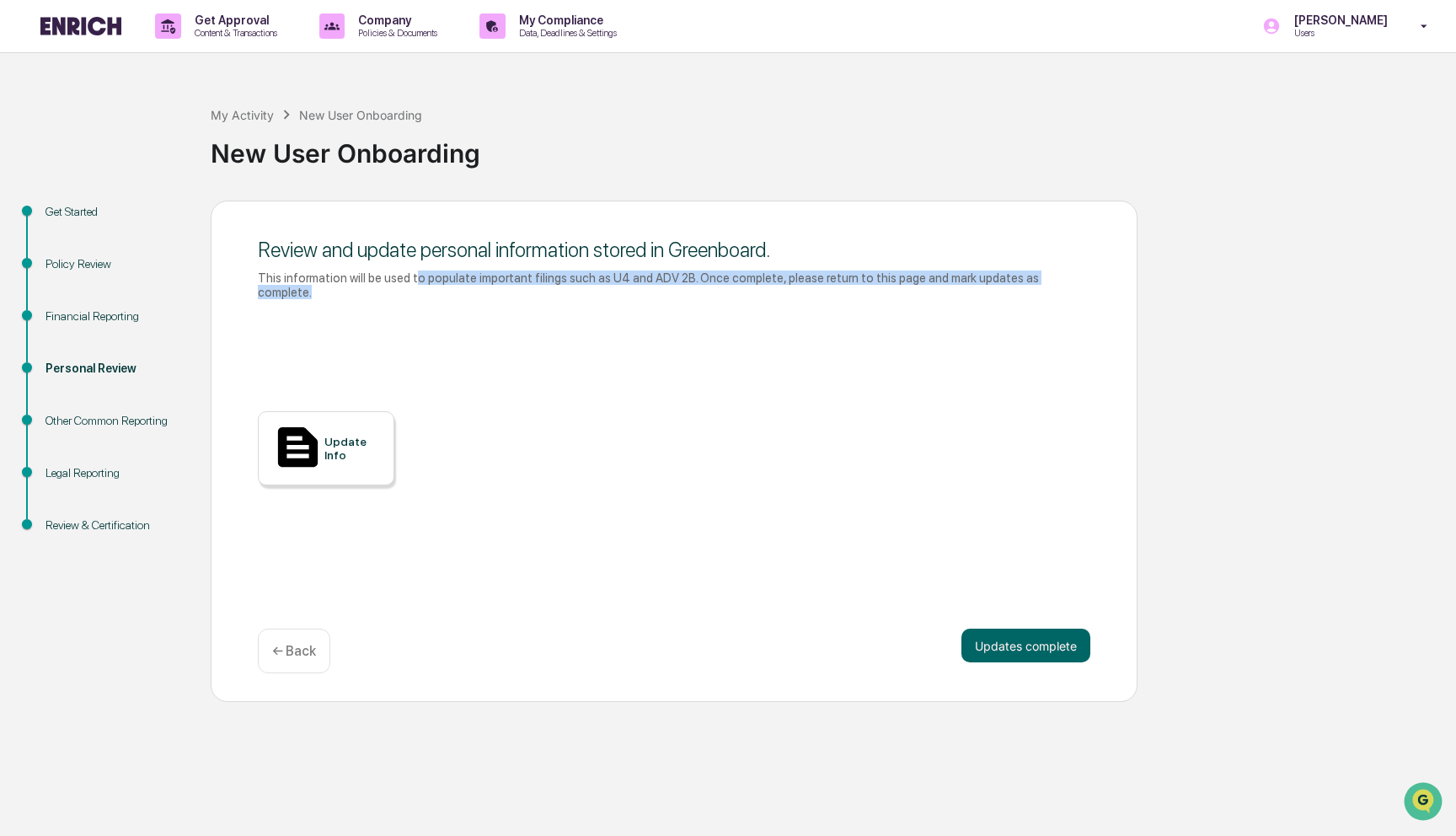
drag, startPoint x: 425, startPoint y: 279, endPoint x: 424, endPoint y: 308, distance: 29.0
click at [424, 308] on div "Review and update personal information stored in Greenboard. This information w…" at bounding box center [674, 269] width 832 height 81
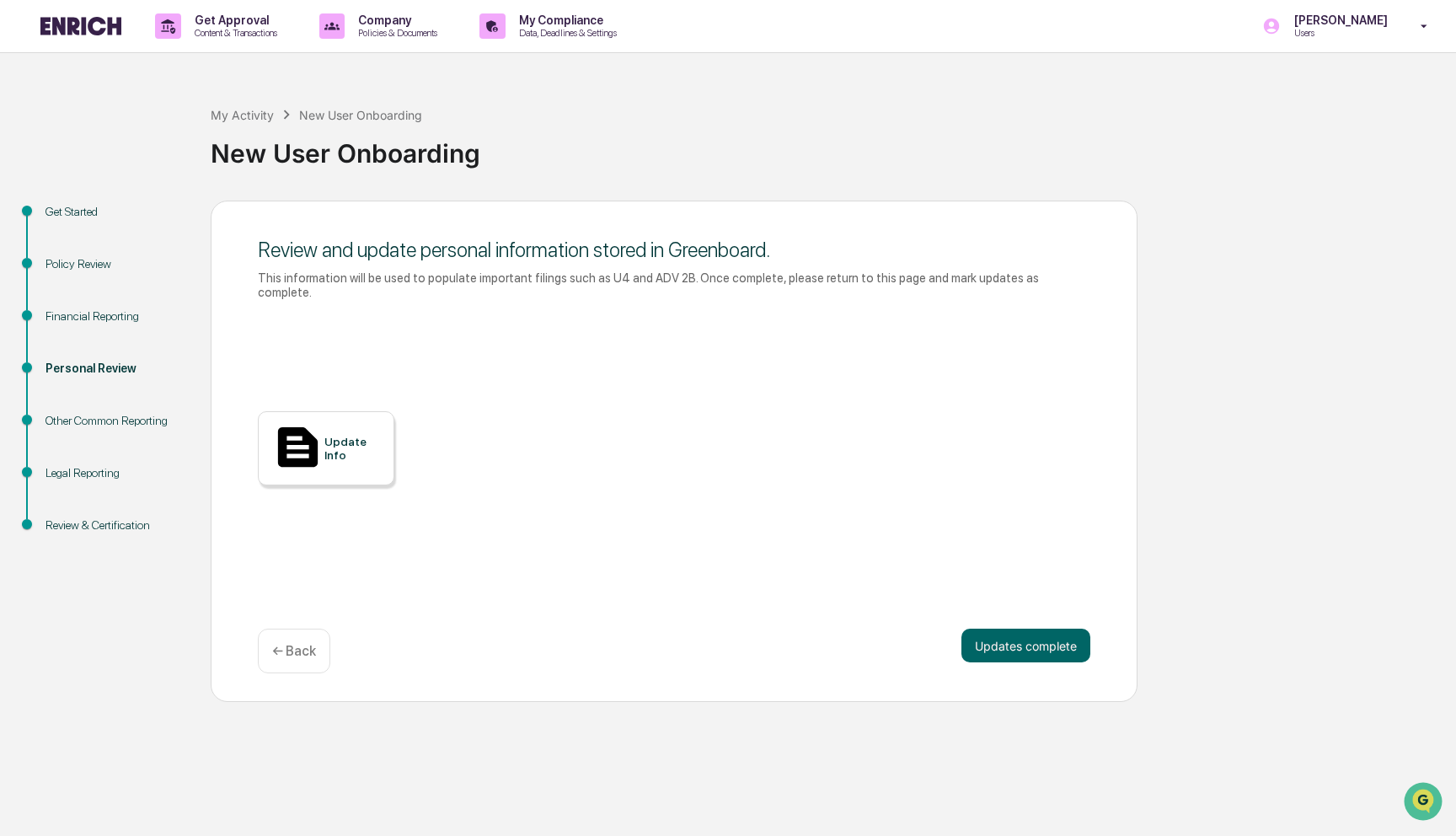
click at [432, 362] on div "Update Info" at bounding box center [674, 461] width 832 height 303
click at [356, 445] on div "Update Info" at bounding box center [353, 449] width 57 height 27
click at [1006, 658] on button "Updates complete" at bounding box center [1026, 646] width 129 height 34
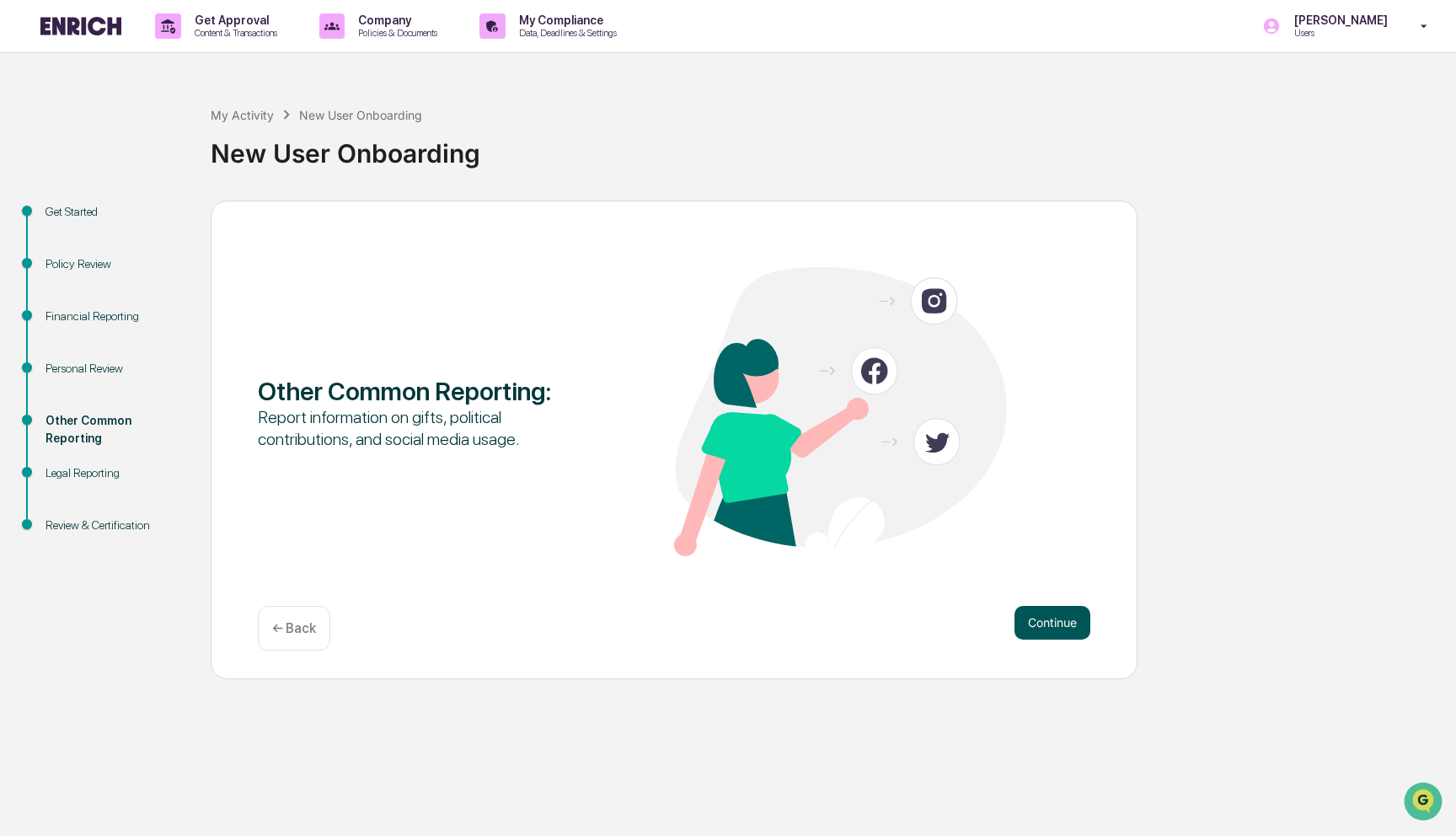
click at [1070, 626] on button "Continue" at bounding box center [1053, 623] width 76 height 34
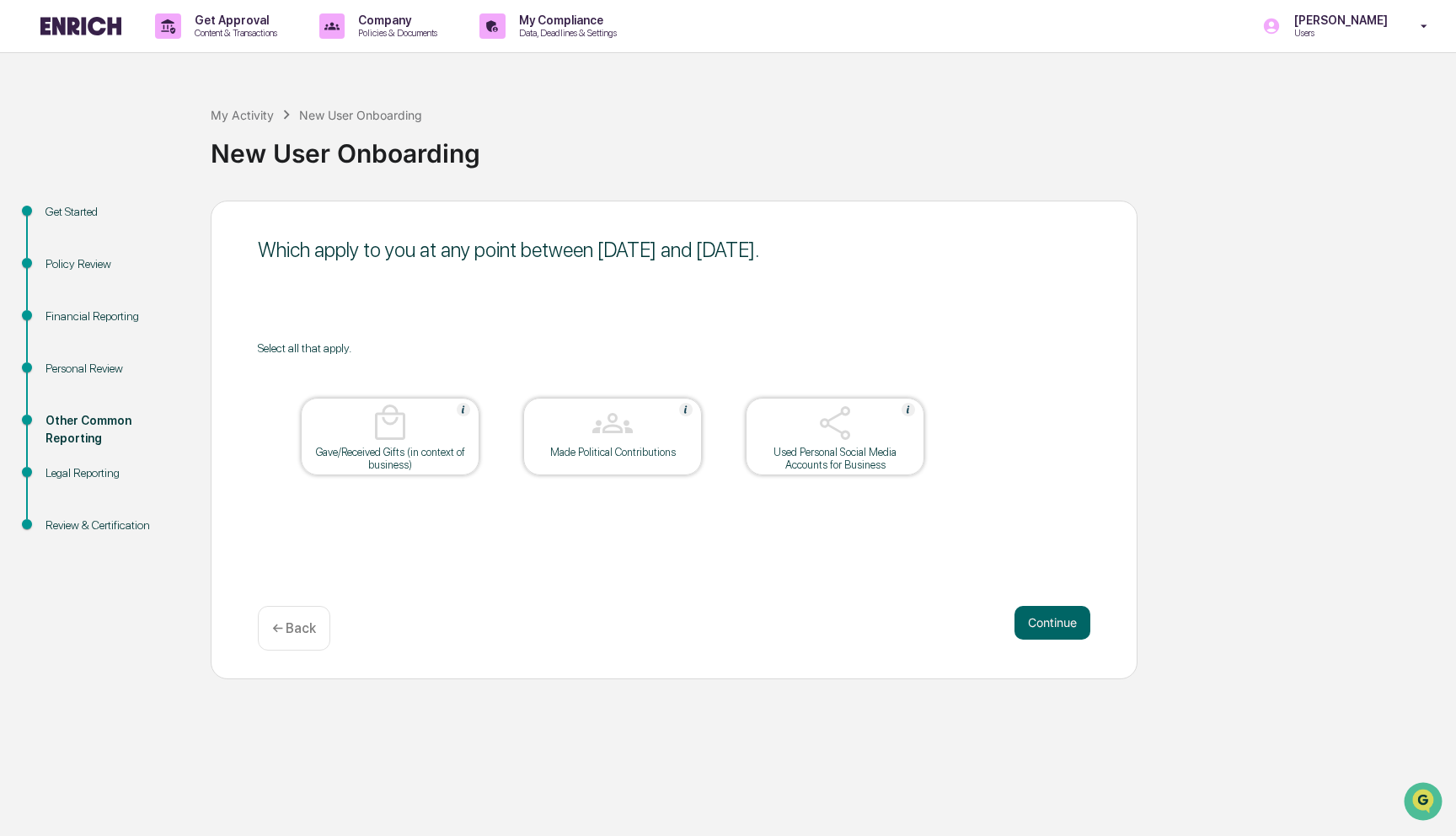
click at [1070, 626] on button "Continue" at bounding box center [1053, 623] width 76 height 34
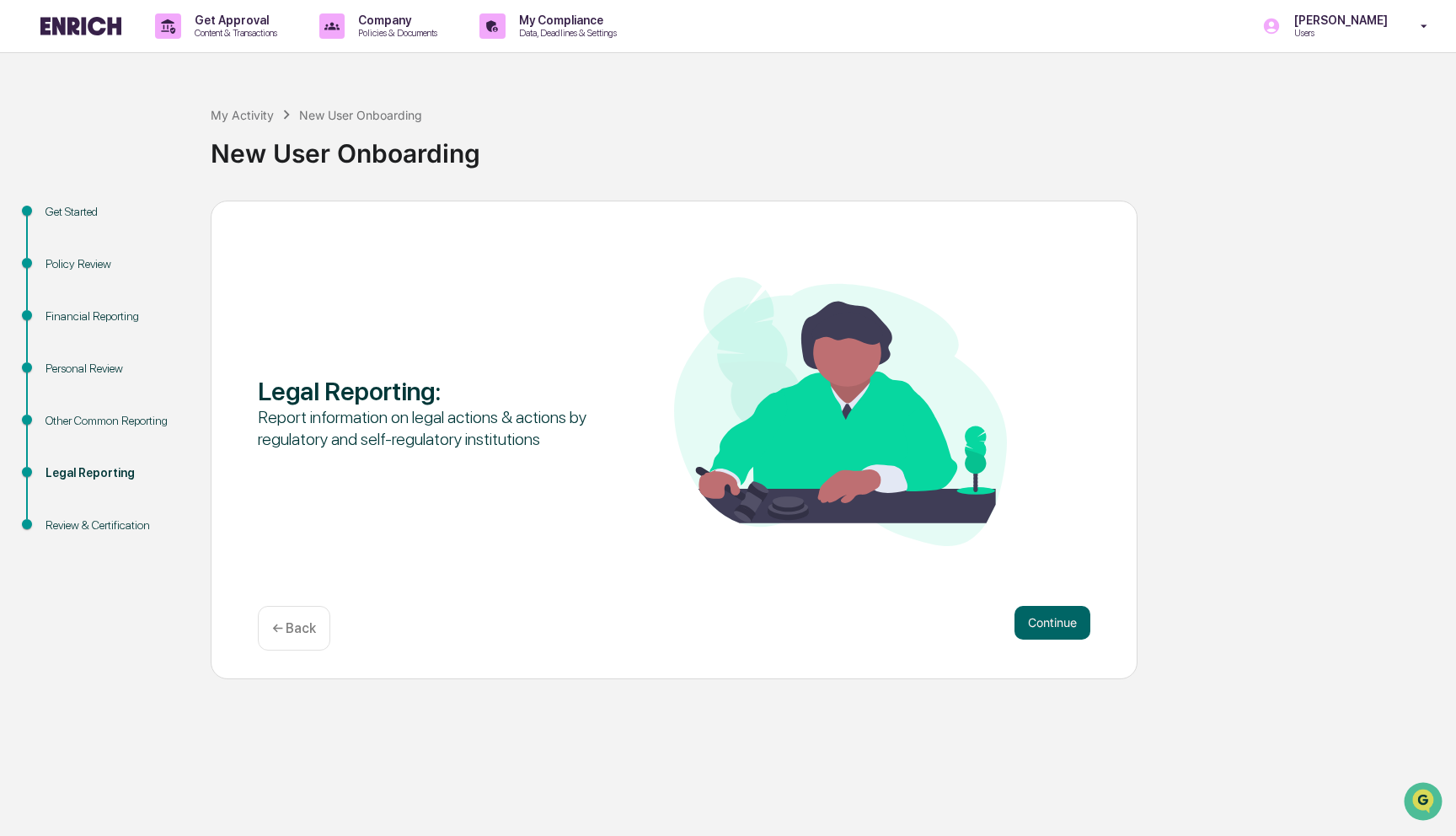
click at [1070, 626] on button "Continue" at bounding box center [1053, 623] width 76 height 34
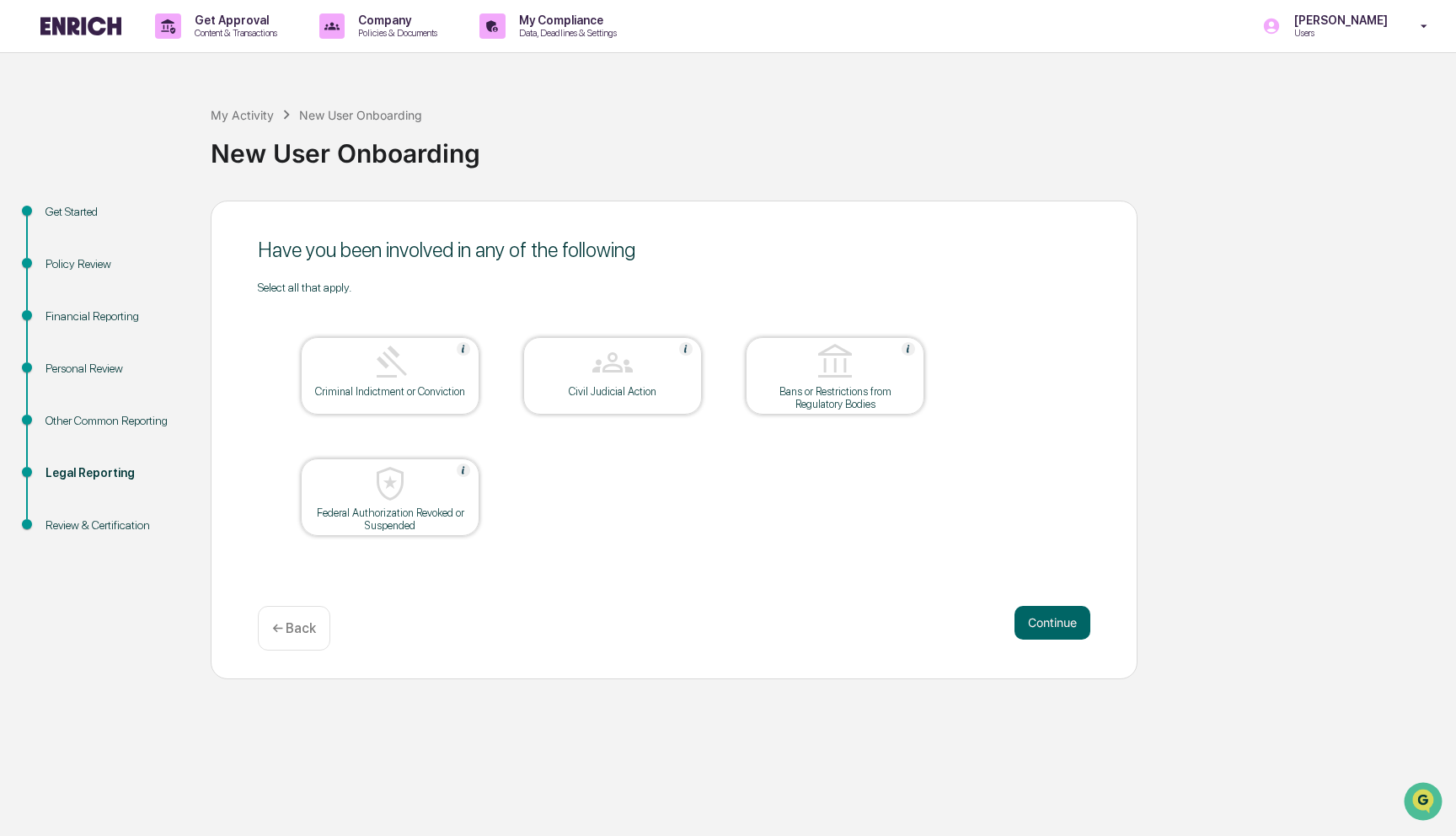
click at [1070, 626] on button "Continue" at bounding box center [1053, 623] width 76 height 34
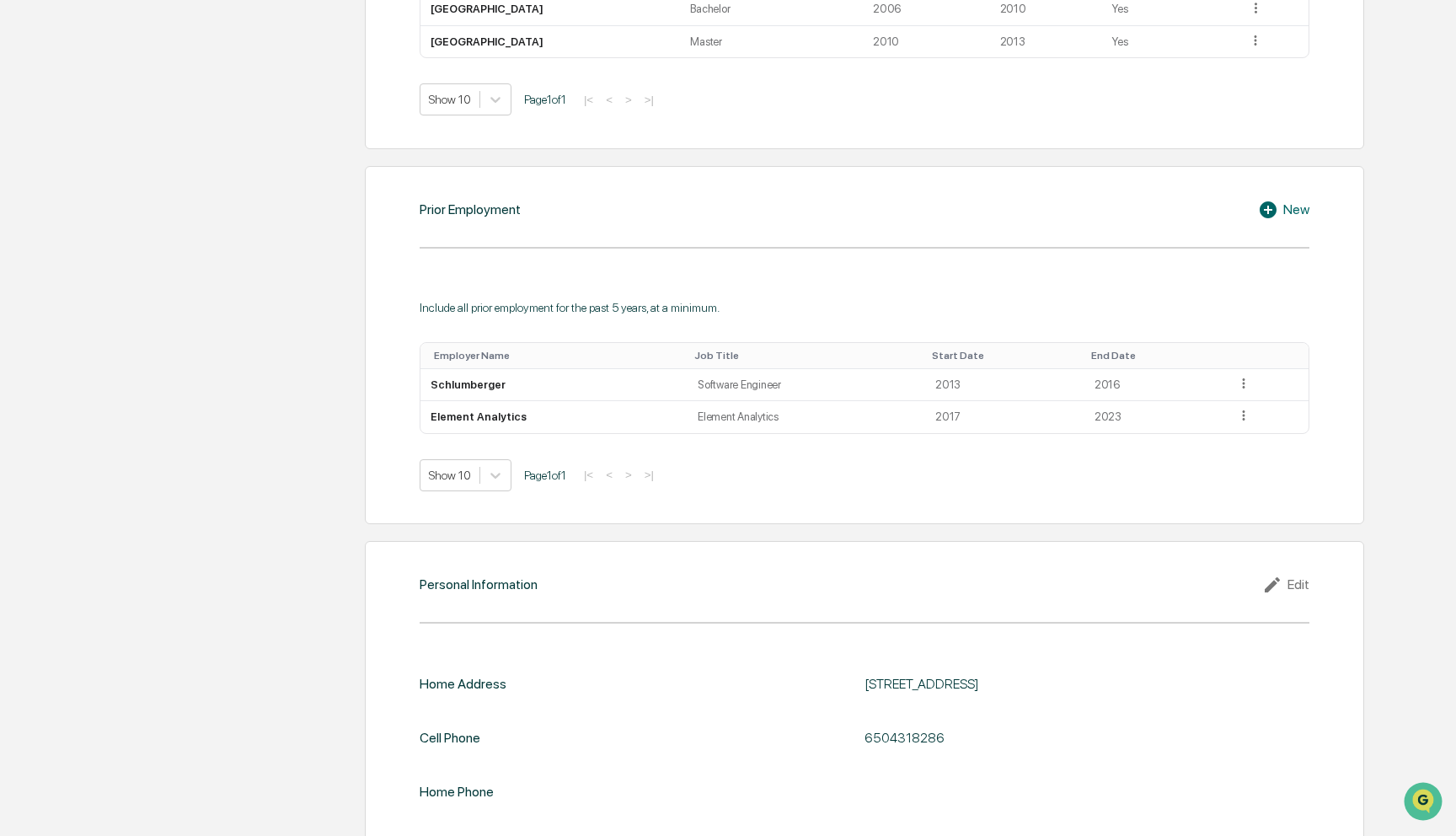
scroll to position [1161, 0]
